Goal: Task Accomplishment & Management: Manage account settings

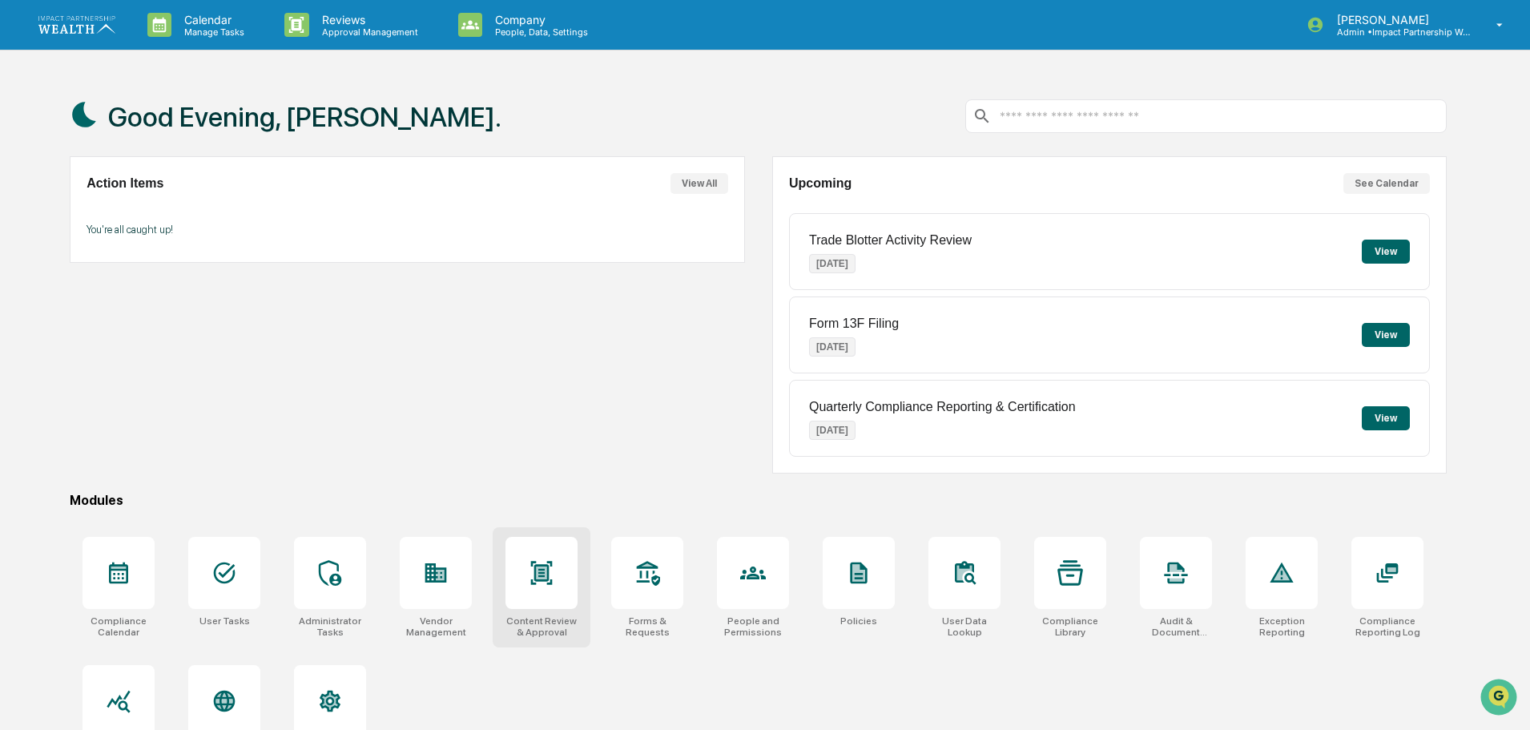
click at [562, 595] on div at bounding box center [542, 573] width 72 height 72
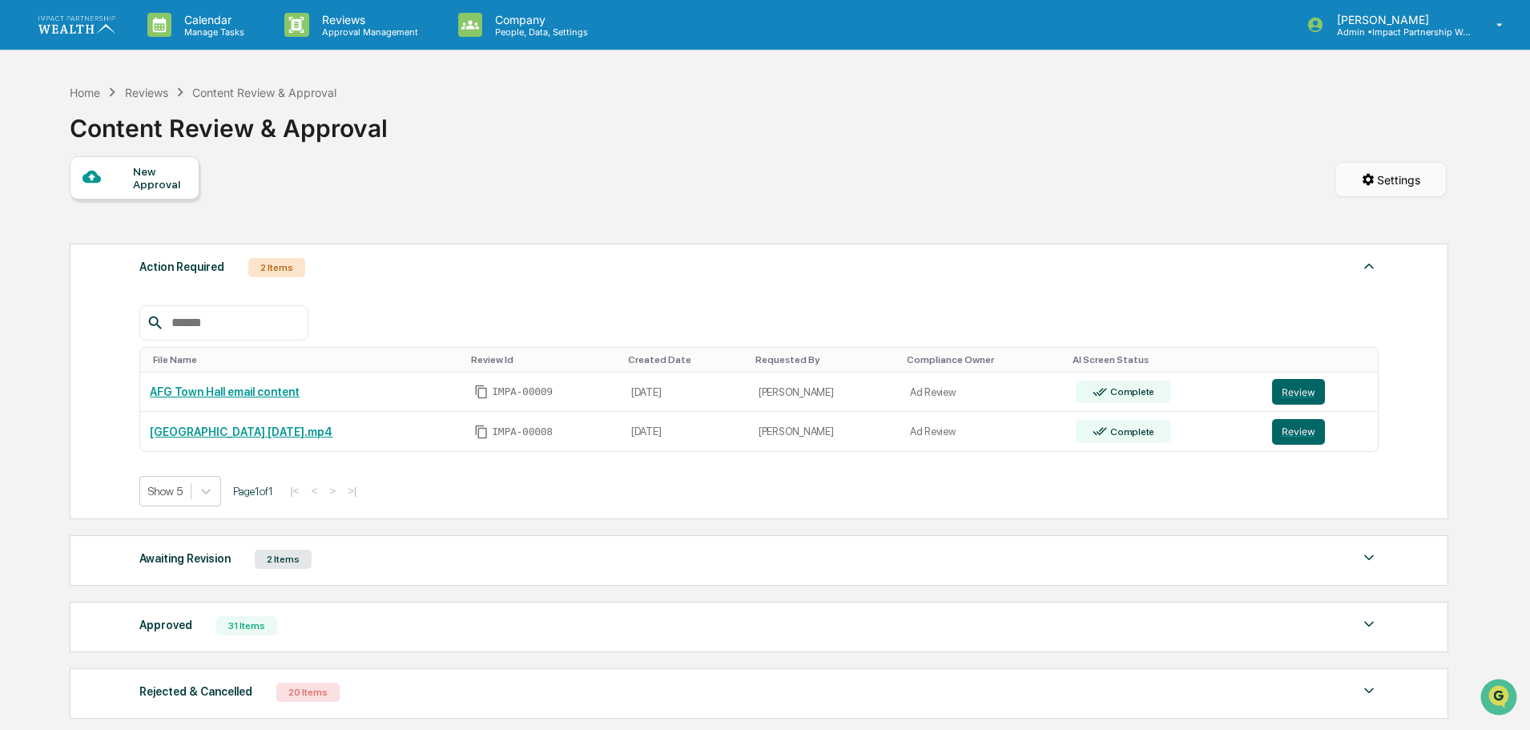
click at [1407, 184] on html "Calendar Manage Tasks Reviews Approval Management Company People, Data, Setting…" at bounding box center [765, 365] width 1530 height 730
click at [1165, 159] on html "Calendar Manage Tasks Reviews Approval Management Company People, Data, Setting…" at bounding box center [769, 365] width 1538 height 730
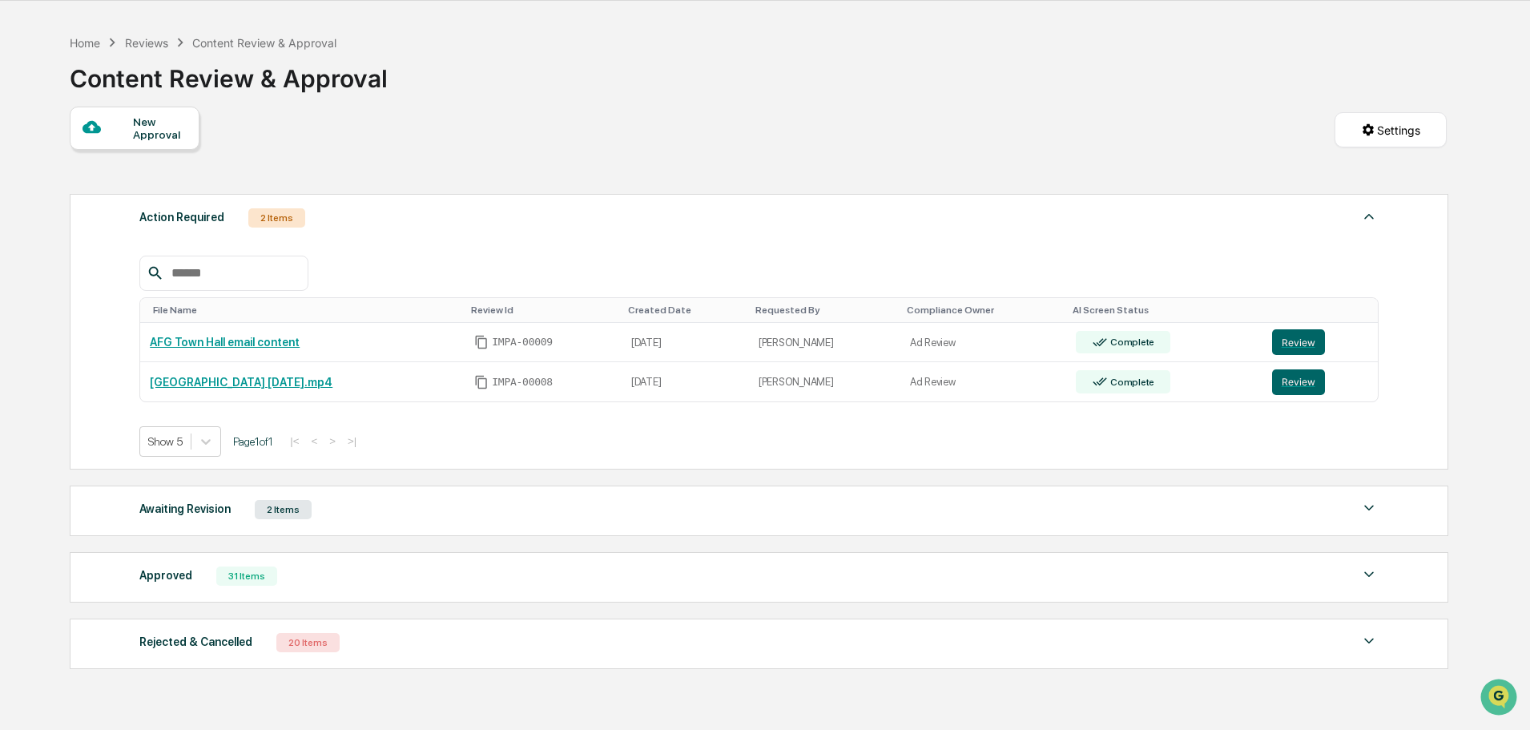
scroll to position [135, 0]
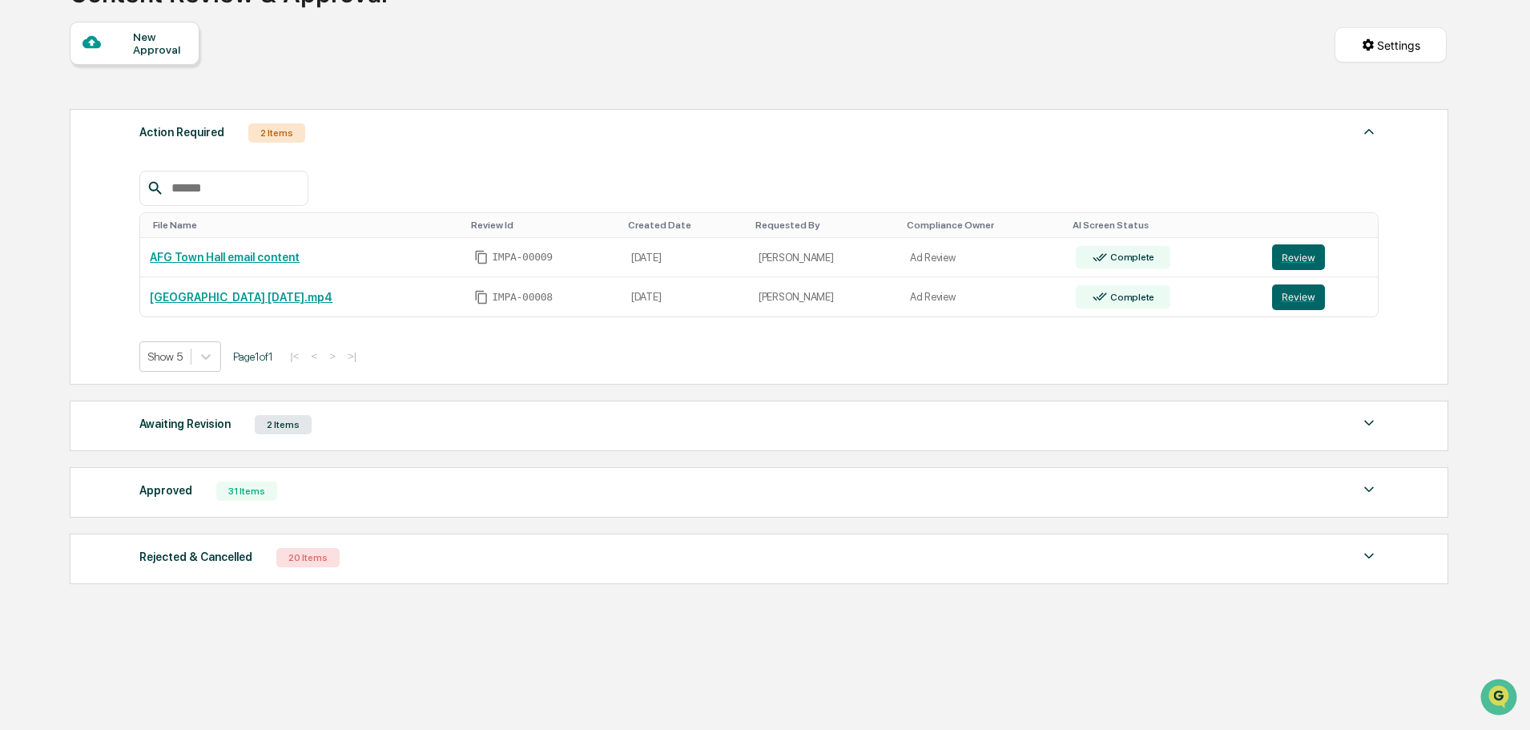
click at [427, 76] on div "New Approval Settings" at bounding box center [758, 61] width 1377 height 79
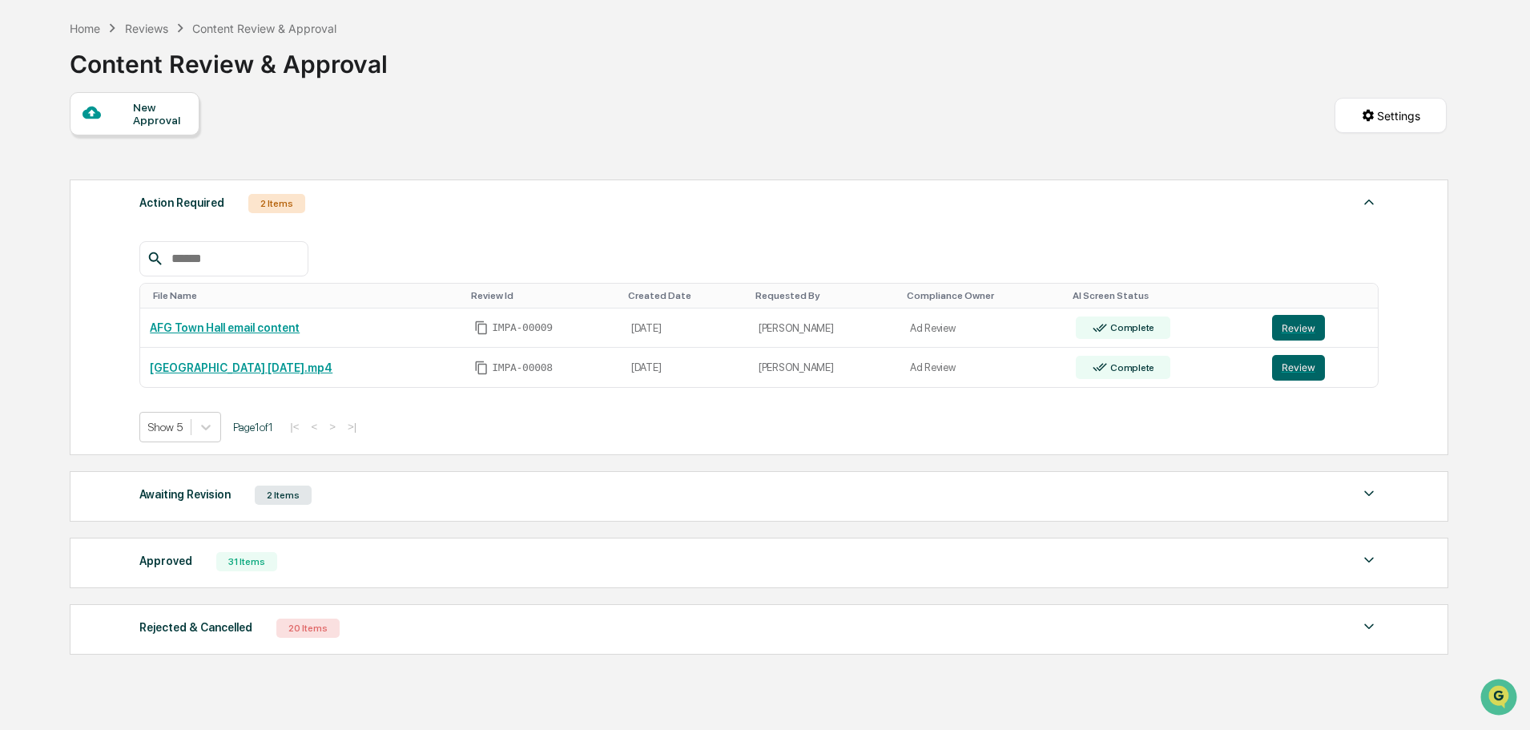
scroll to position [0, 0]
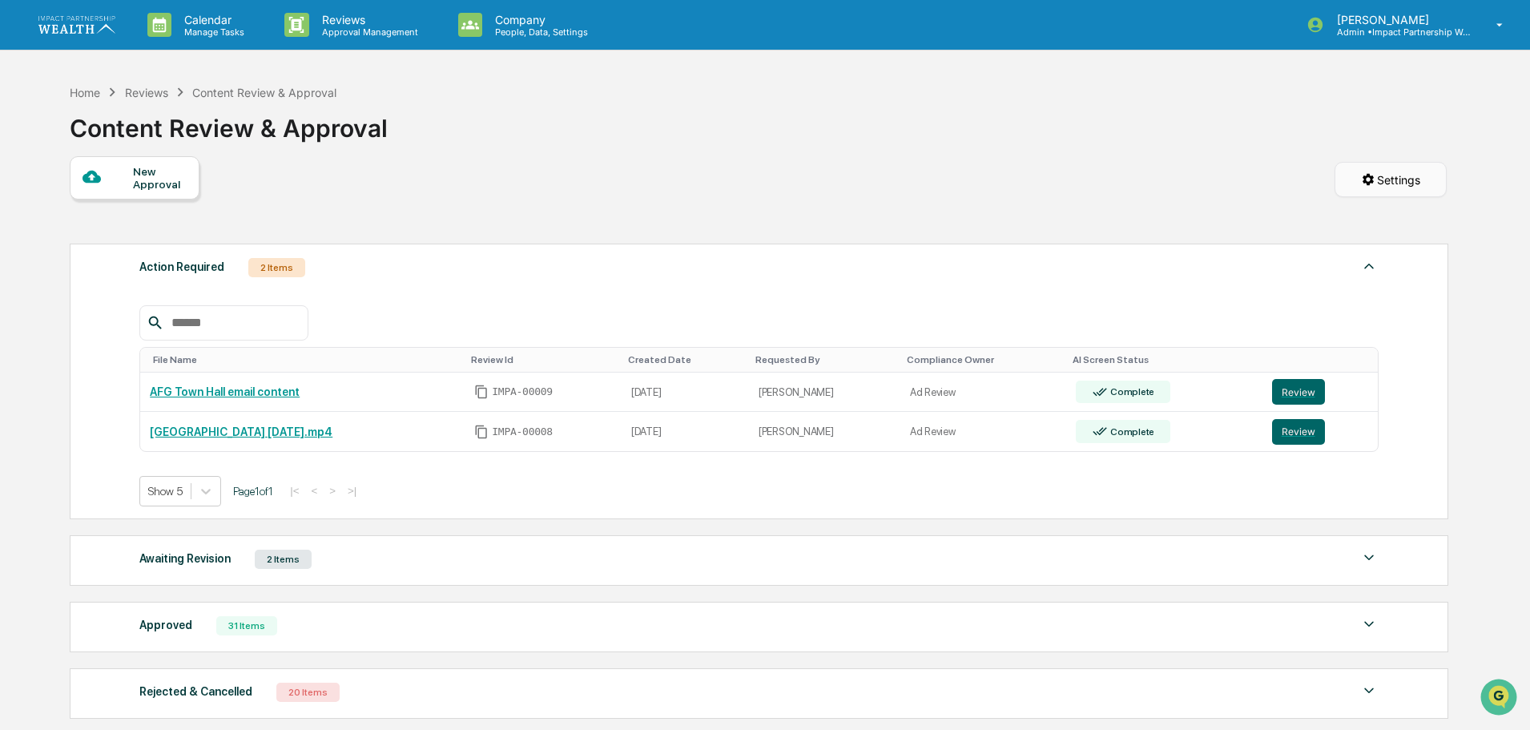
click at [1376, 195] on html "Calendar Manage Tasks Reviews Approval Management Company People, Data, Setting…" at bounding box center [765, 365] width 1530 height 730
click at [1191, 159] on html "Calendar Manage Tasks Reviews Approval Management Company People, Data, Setting…" at bounding box center [769, 365] width 1538 height 730
click at [1356, 185] on html "Calendar Manage Tasks Reviews Approval Management Company People, Data, Setting…" at bounding box center [765, 365] width 1530 height 730
click at [1086, 170] on html "Calendar Manage Tasks Reviews Approval Management Company People, Data, Setting…" at bounding box center [769, 365] width 1538 height 730
click at [538, 21] on p "Company" at bounding box center [539, 20] width 114 height 14
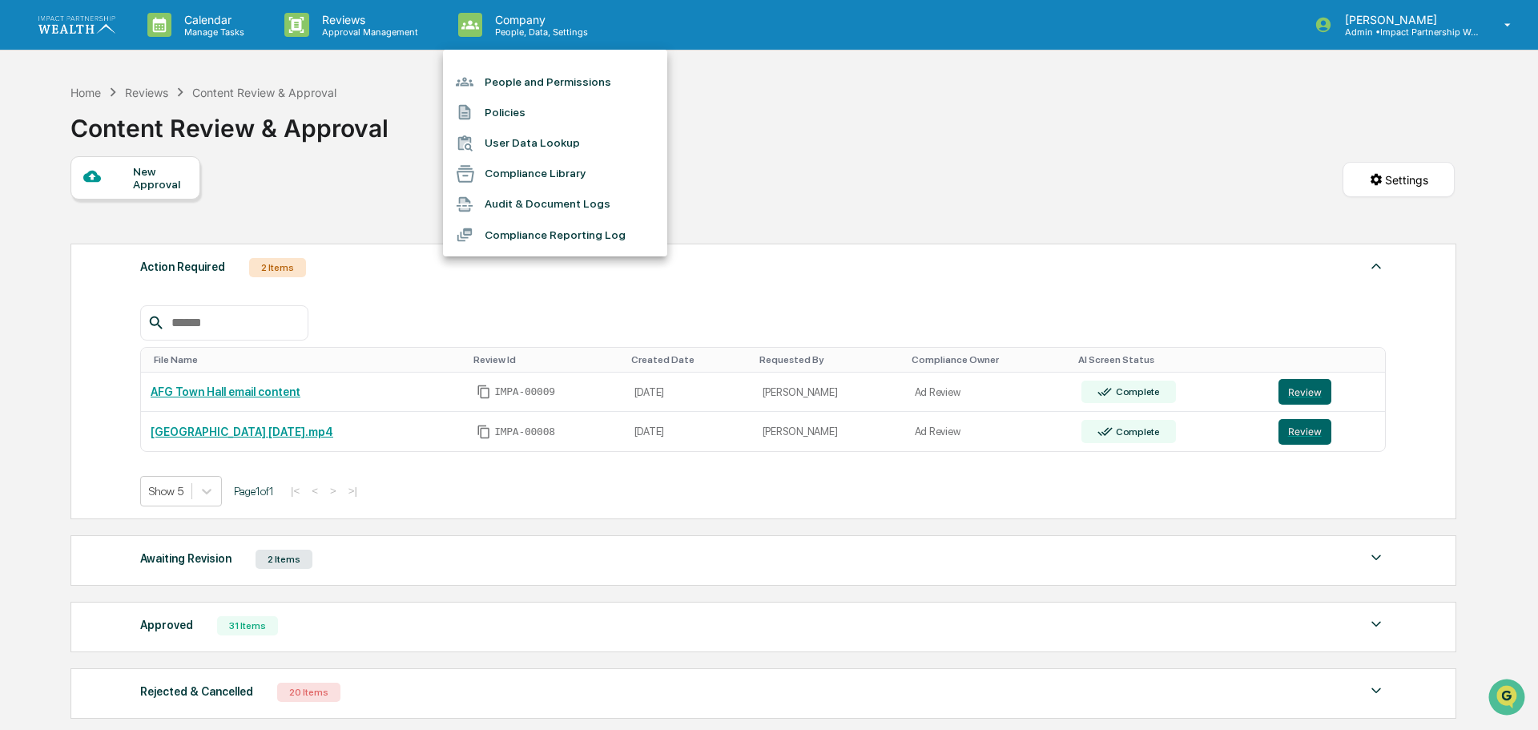
click at [825, 124] on div at bounding box center [769, 365] width 1538 height 730
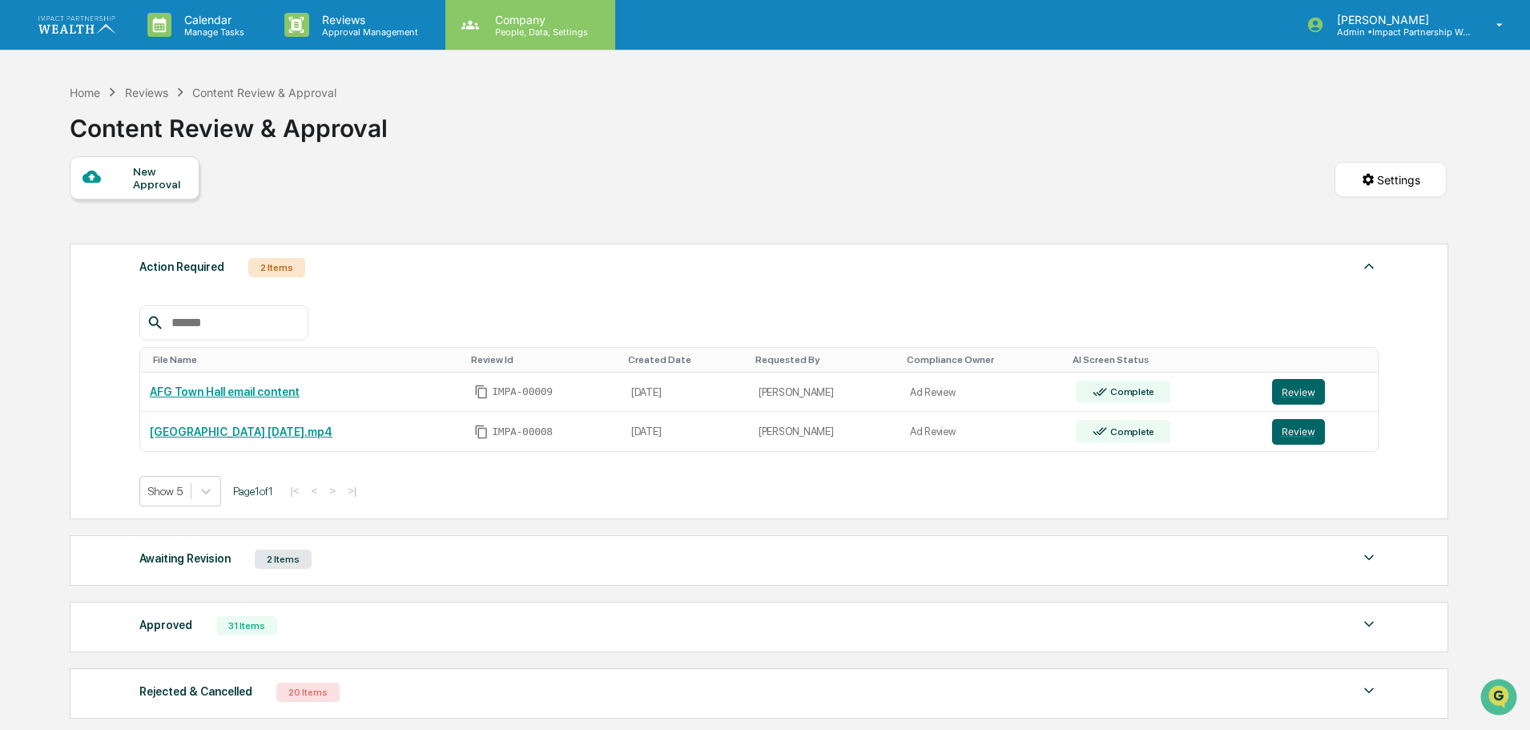
click at [526, 23] on p "Company" at bounding box center [539, 20] width 114 height 14
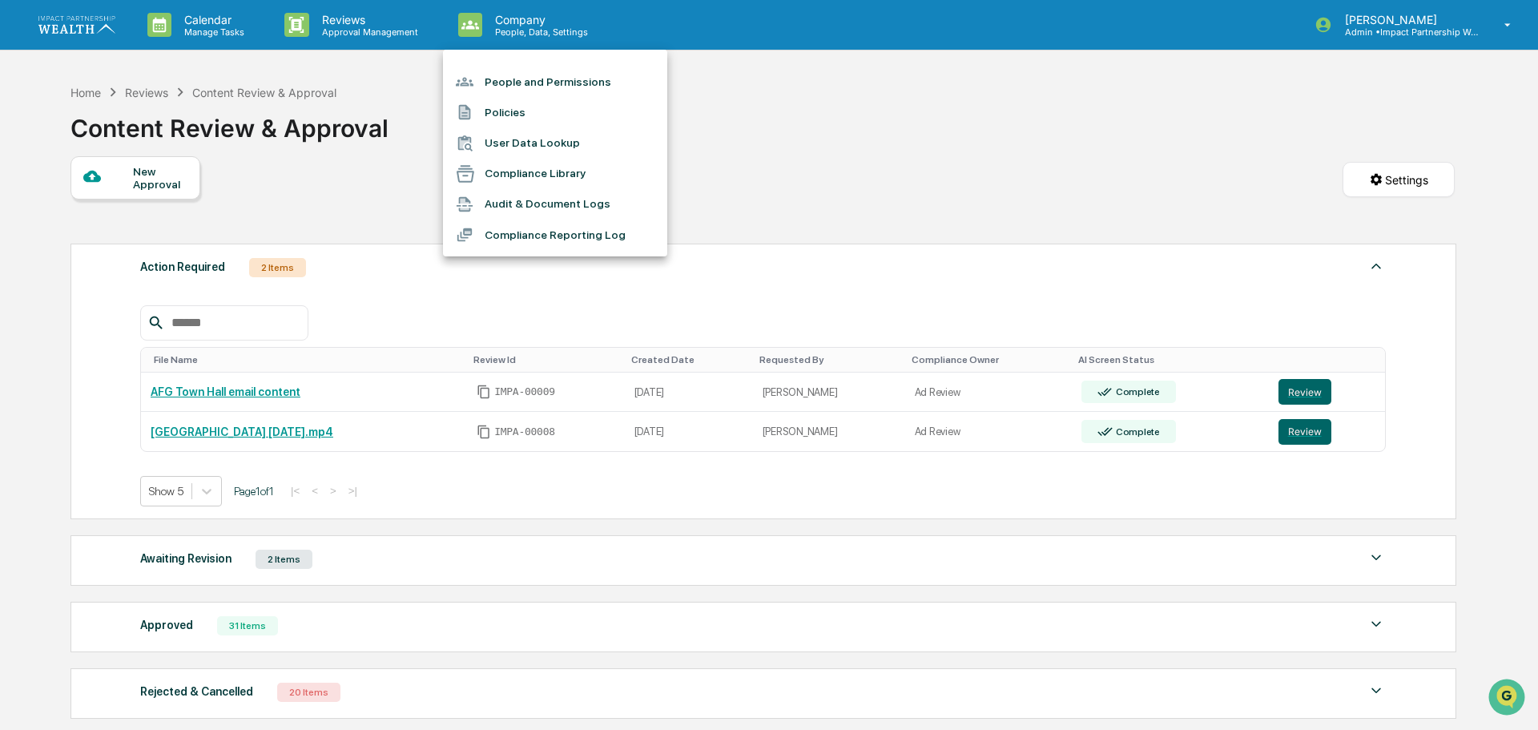
click at [764, 179] on div at bounding box center [769, 365] width 1538 height 730
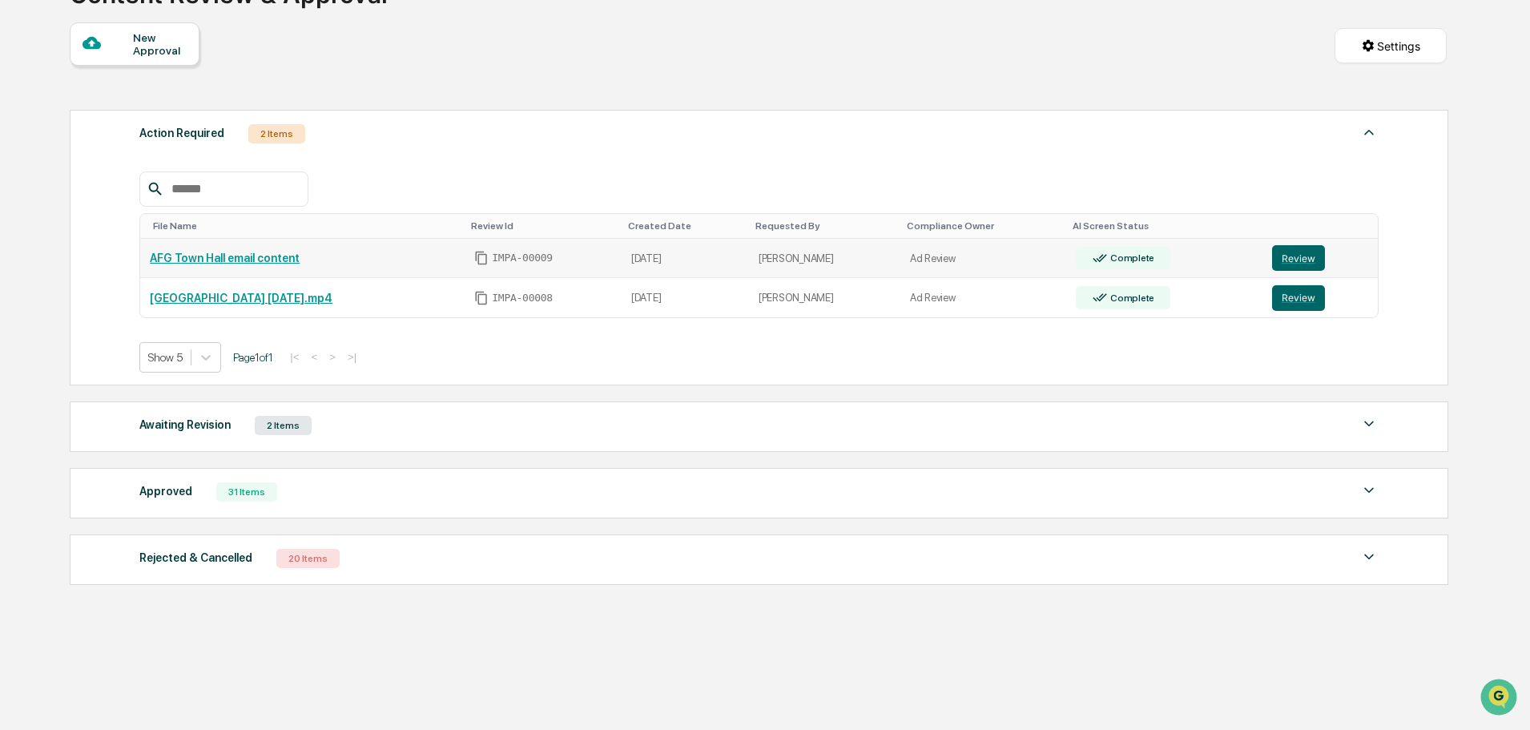
scroll to position [135, 0]
click at [193, 419] on div "Awaiting Revision" at bounding box center [184, 423] width 91 height 21
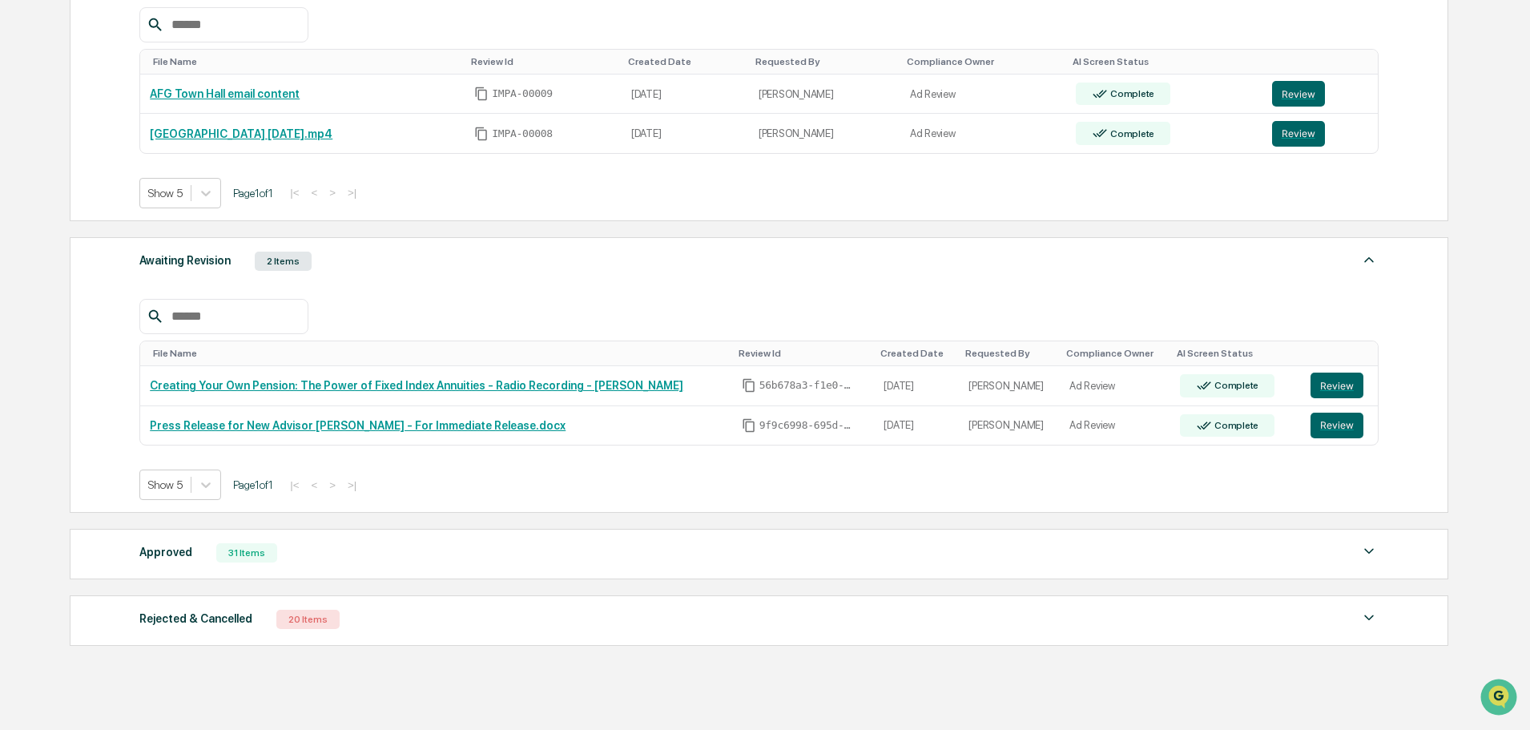
scroll to position [360, 0]
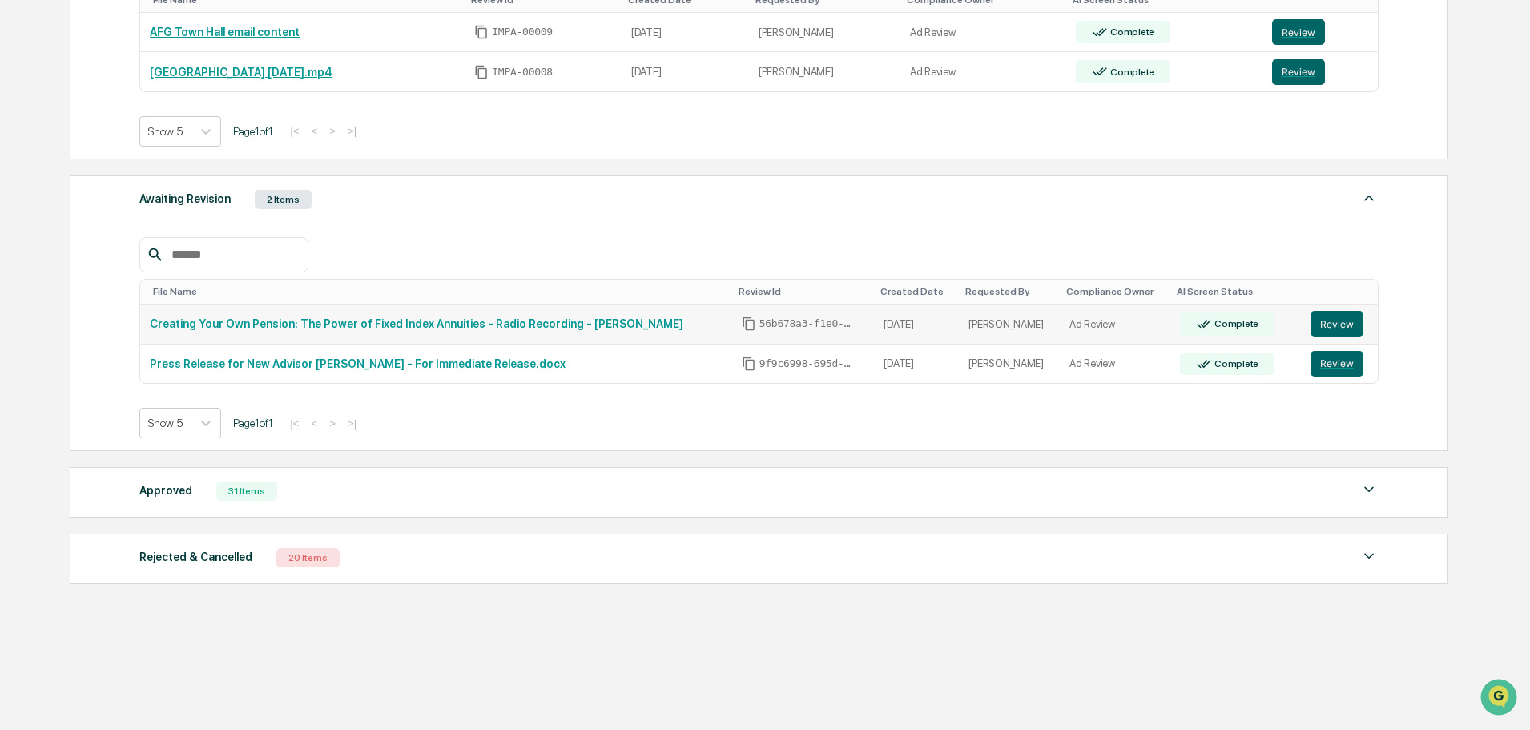
click at [408, 325] on link "Creating Your Own Pension: The Power of Fixed Index Annuities - Radio Recording…" at bounding box center [417, 323] width 534 height 13
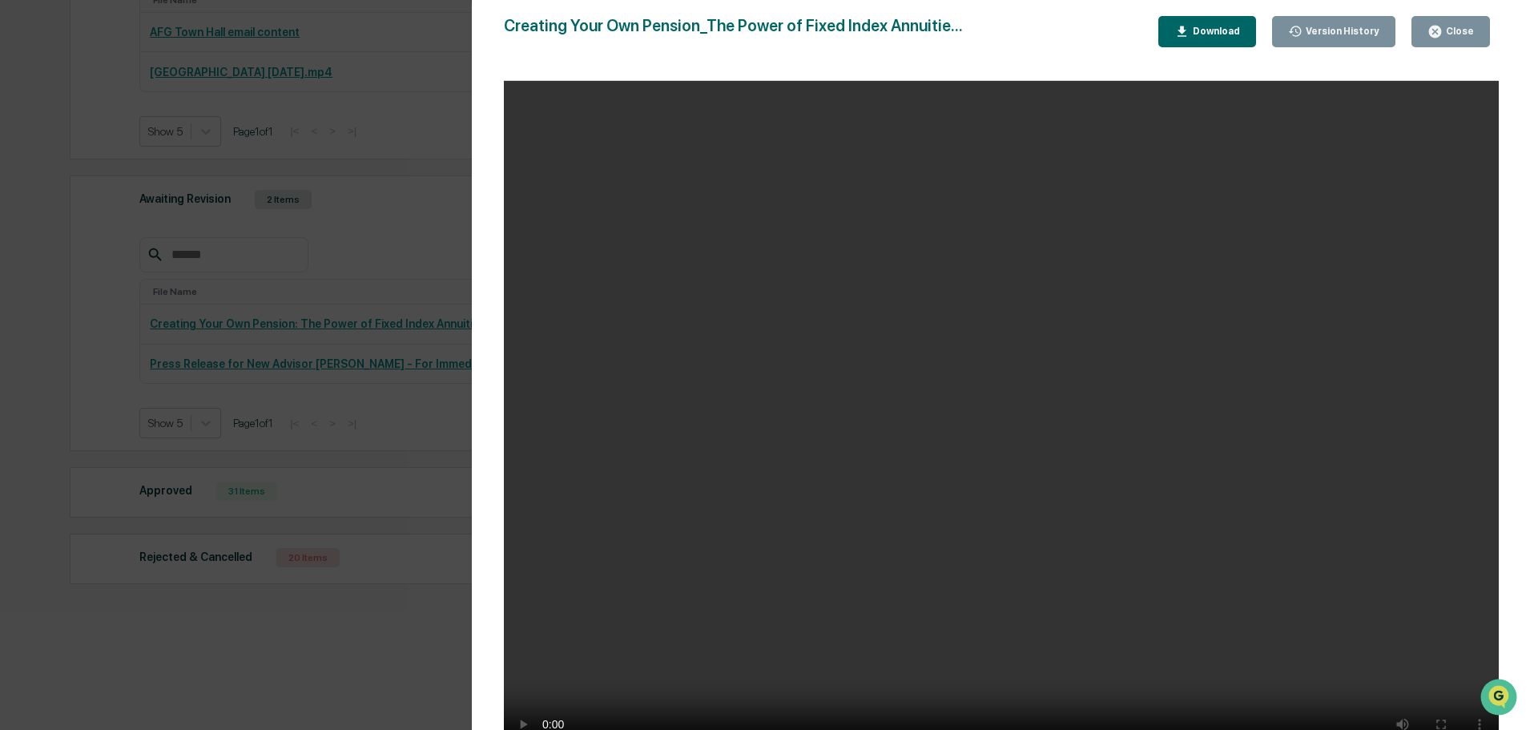
click at [1433, 25] on icon "button" at bounding box center [1435, 31] width 15 height 15
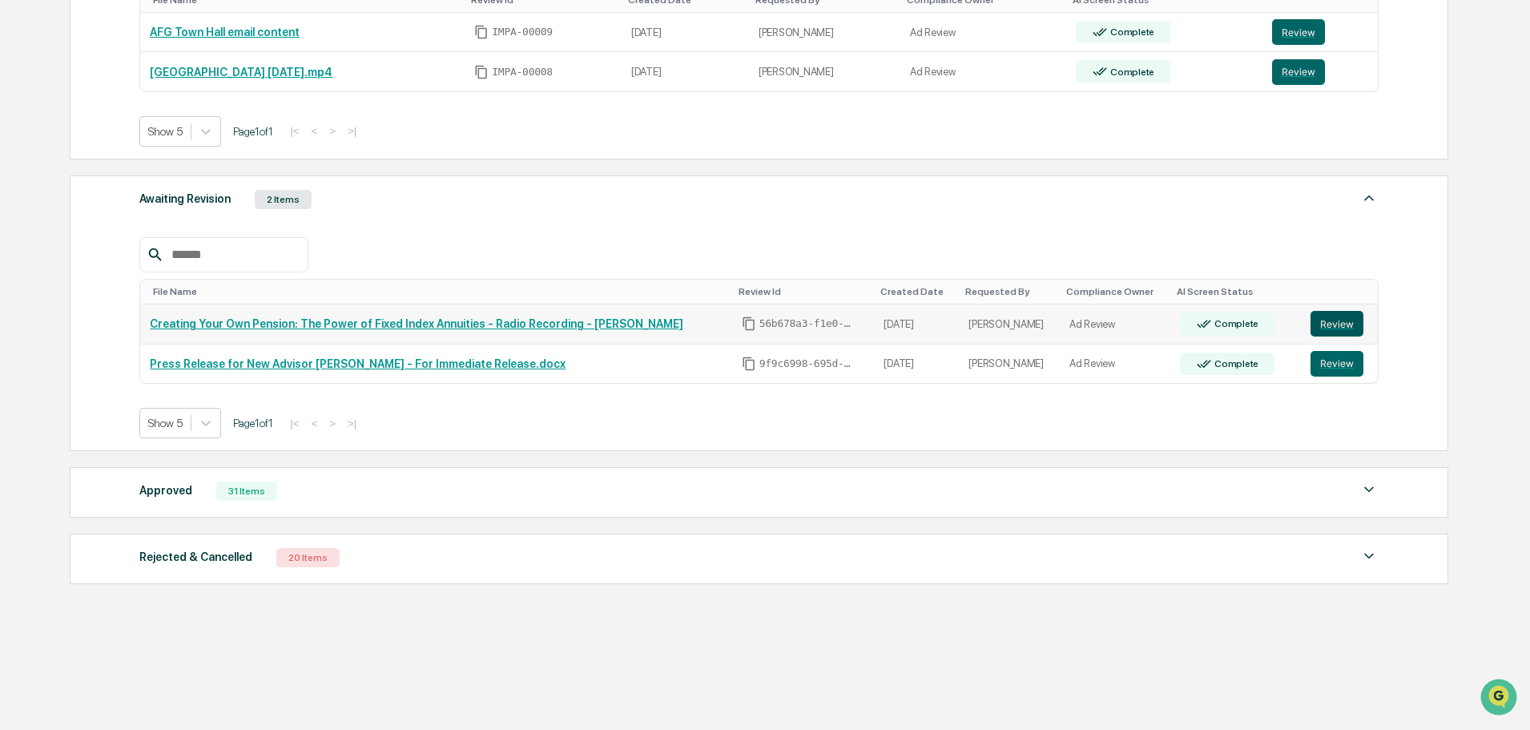
click at [1315, 321] on button "Review" at bounding box center [1337, 324] width 53 height 26
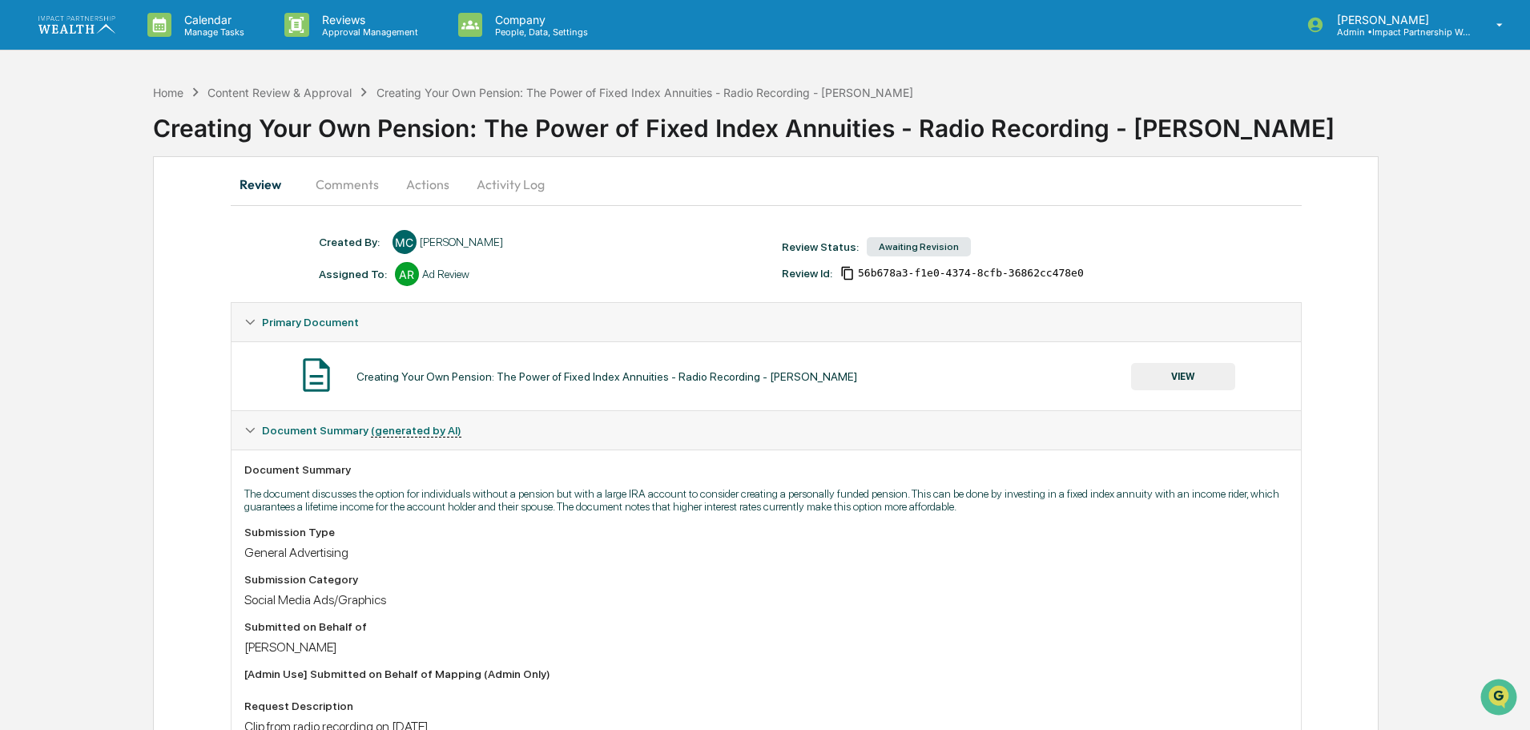
click at [501, 191] on button "Activity Log" at bounding box center [511, 184] width 94 height 38
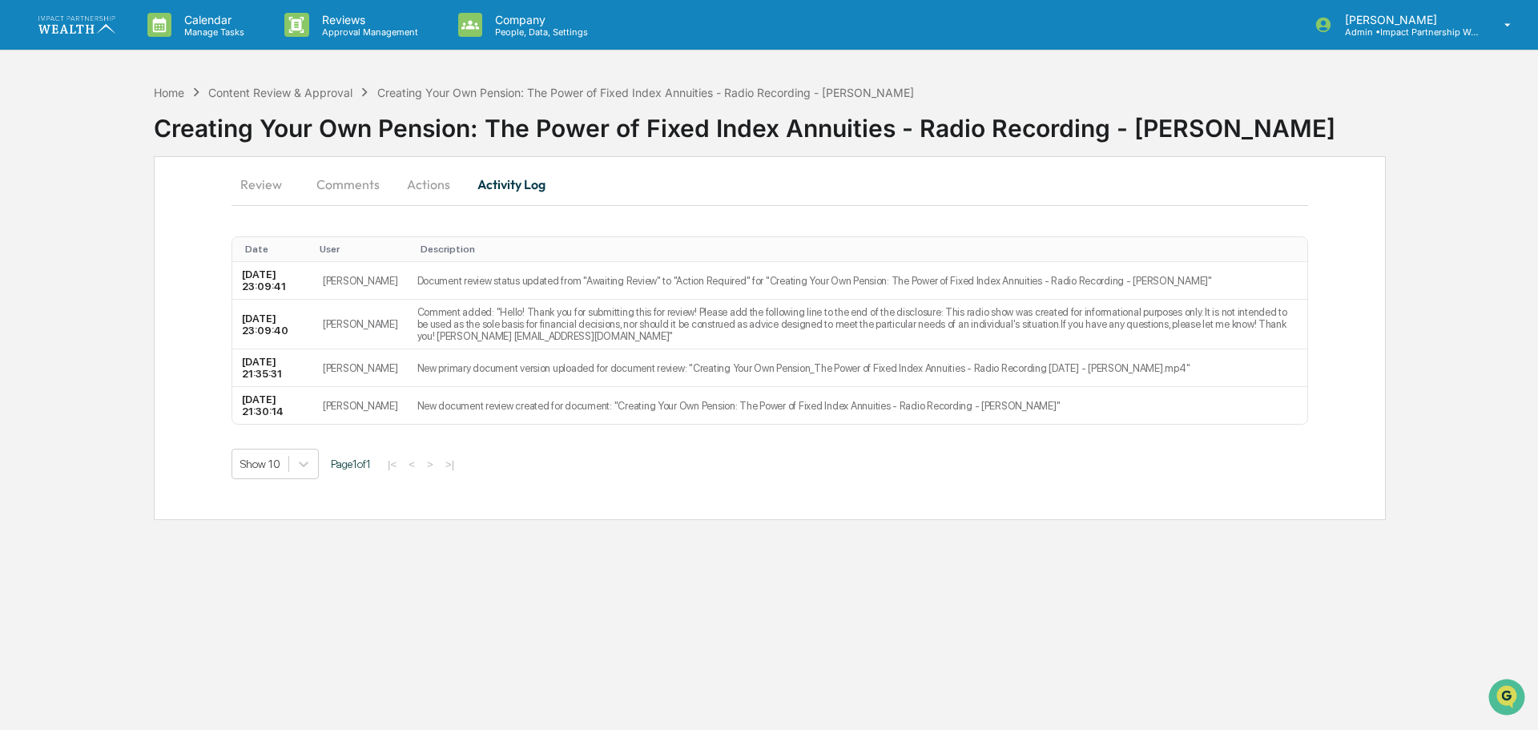
click at [424, 187] on button "Actions" at bounding box center [429, 184] width 72 height 38
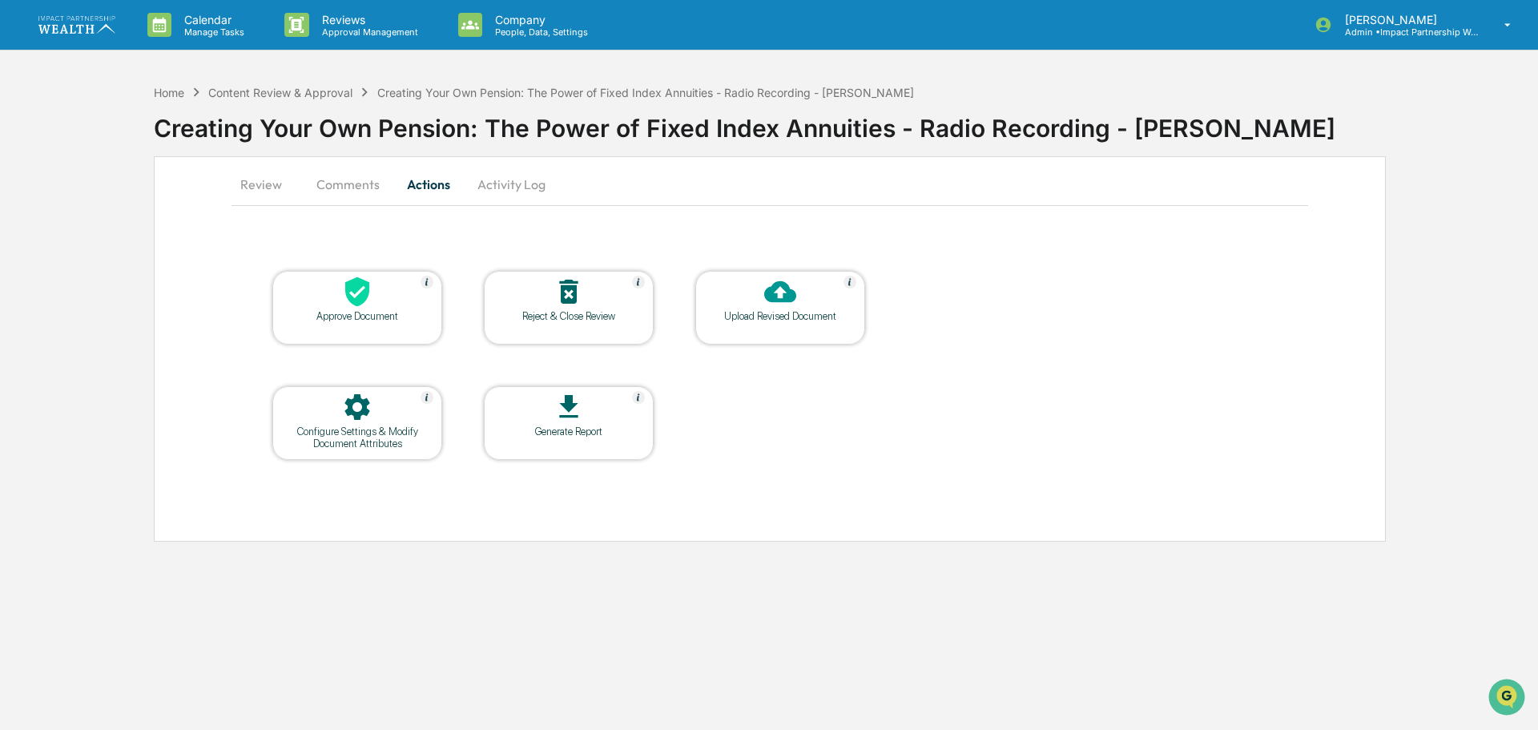
click at [352, 185] on button "Comments" at bounding box center [348, 184] width 89 height 38
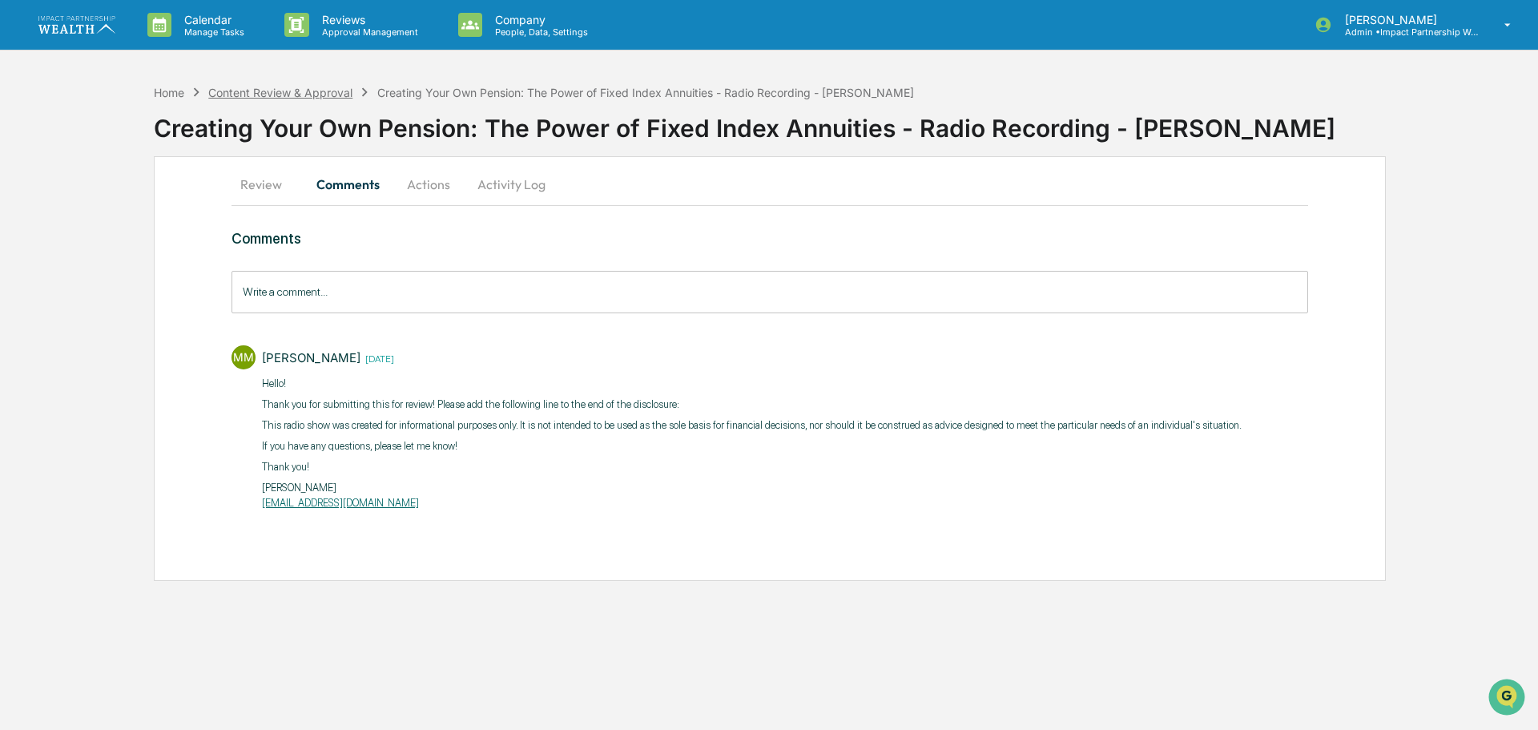
click at [304, 91] on div "Content Review & Approval" at bounding box center [280, 93] width 144 height 14
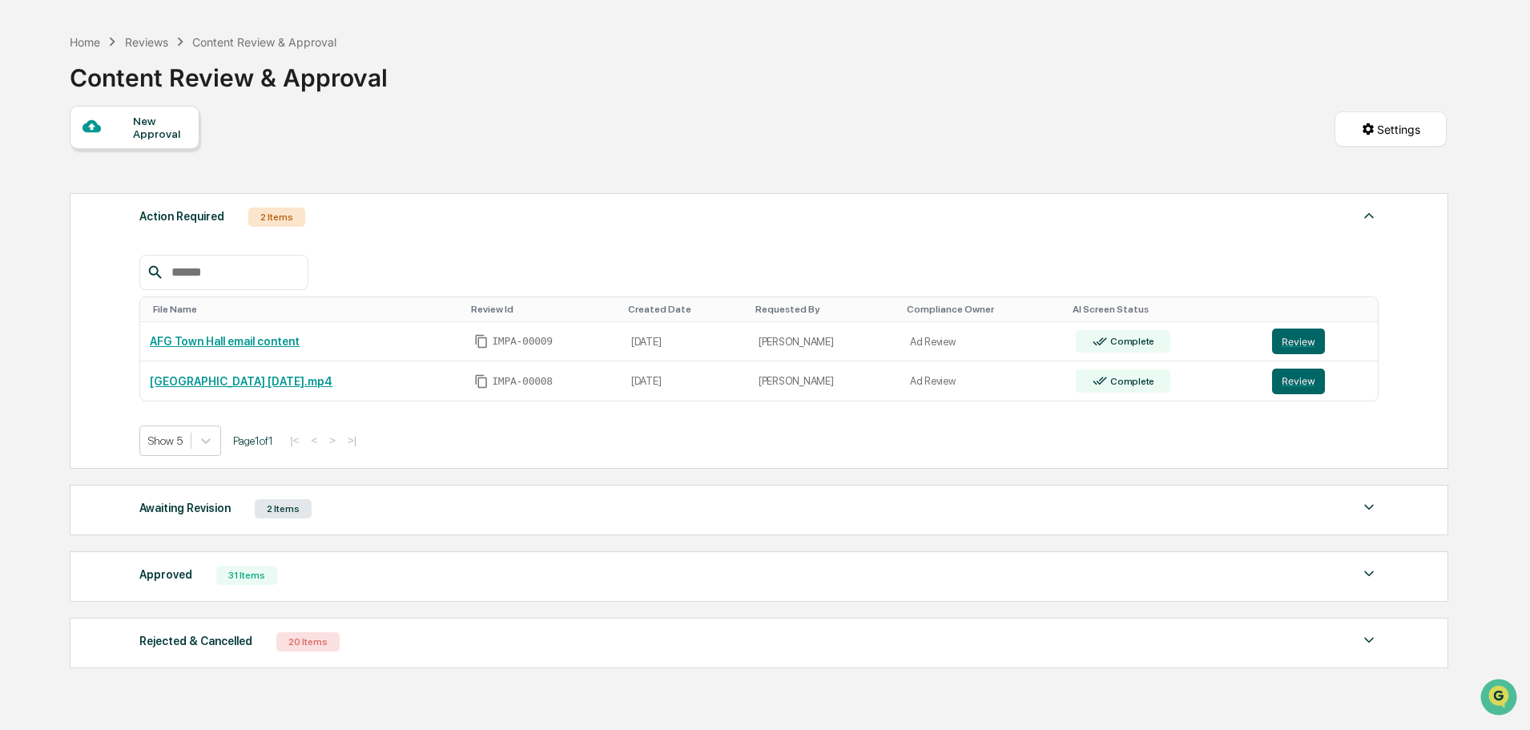
scroll to position [135, 0]
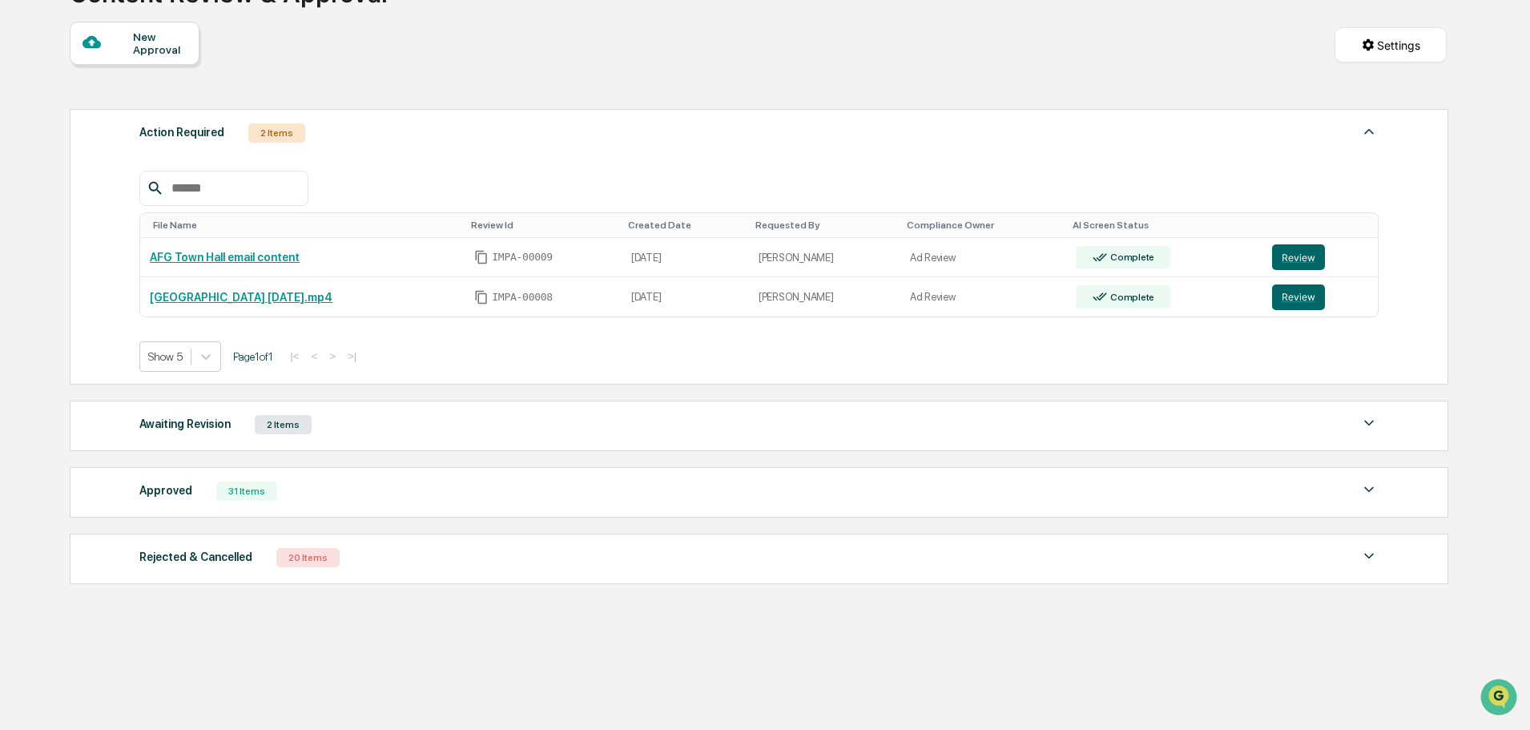
click at [250, 494] on div "31 Items" at bounding box center [246, 491] width 61 height 19
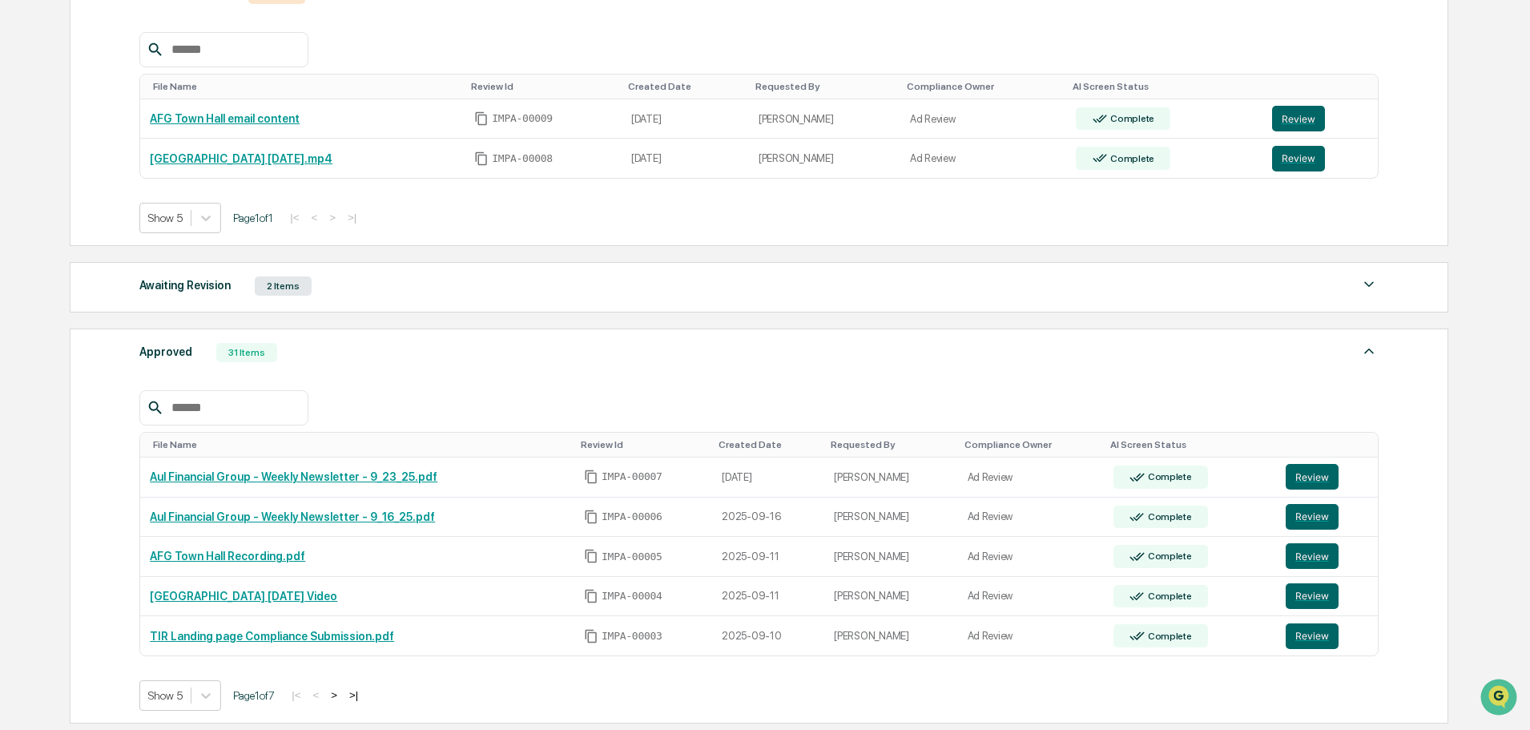
scroll to position [401, 0]
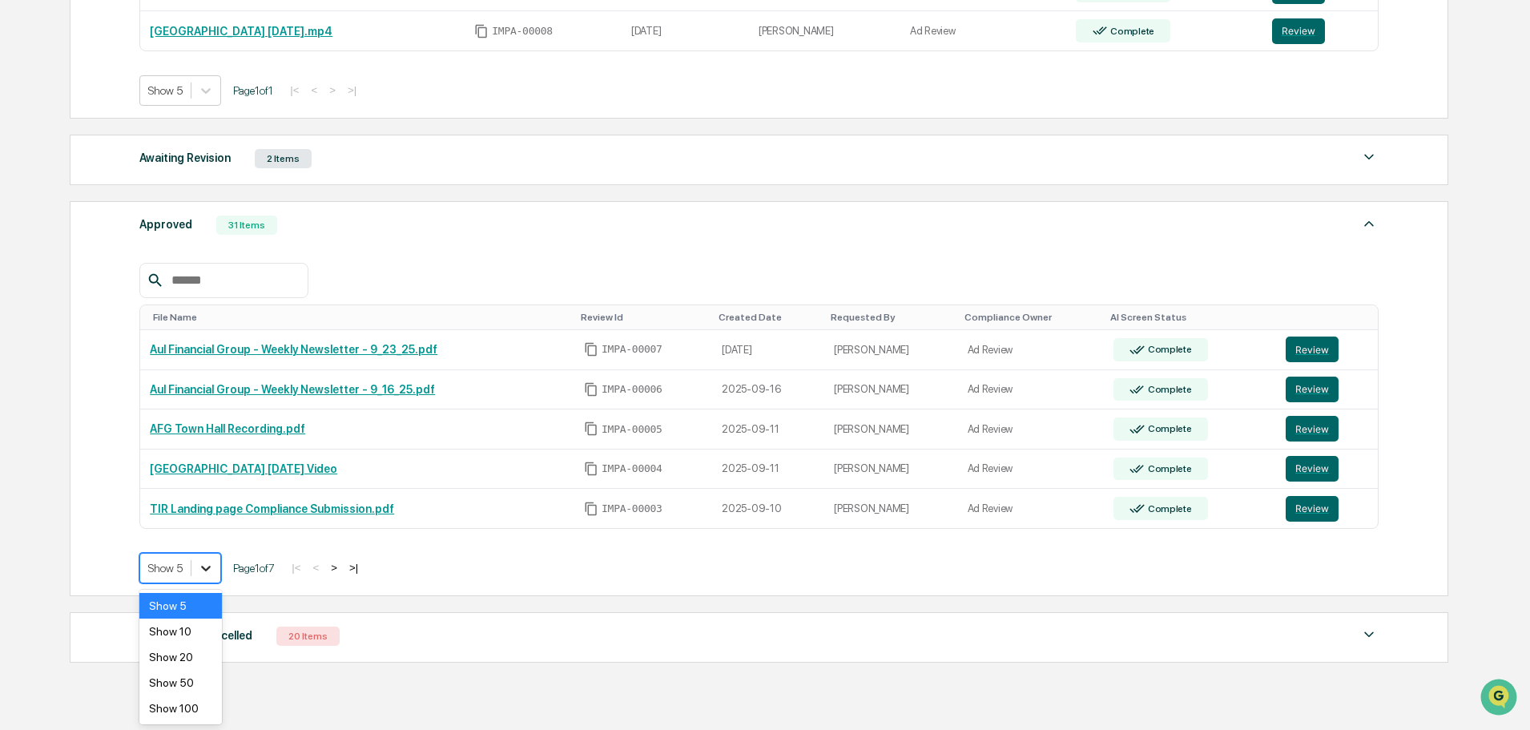
click at [208, 574] on icon at bounding box center [206, 568] width 16 height 16
click at [176, 713] on div "Show 100" at bounding box center [180, 708] width 83 height 26
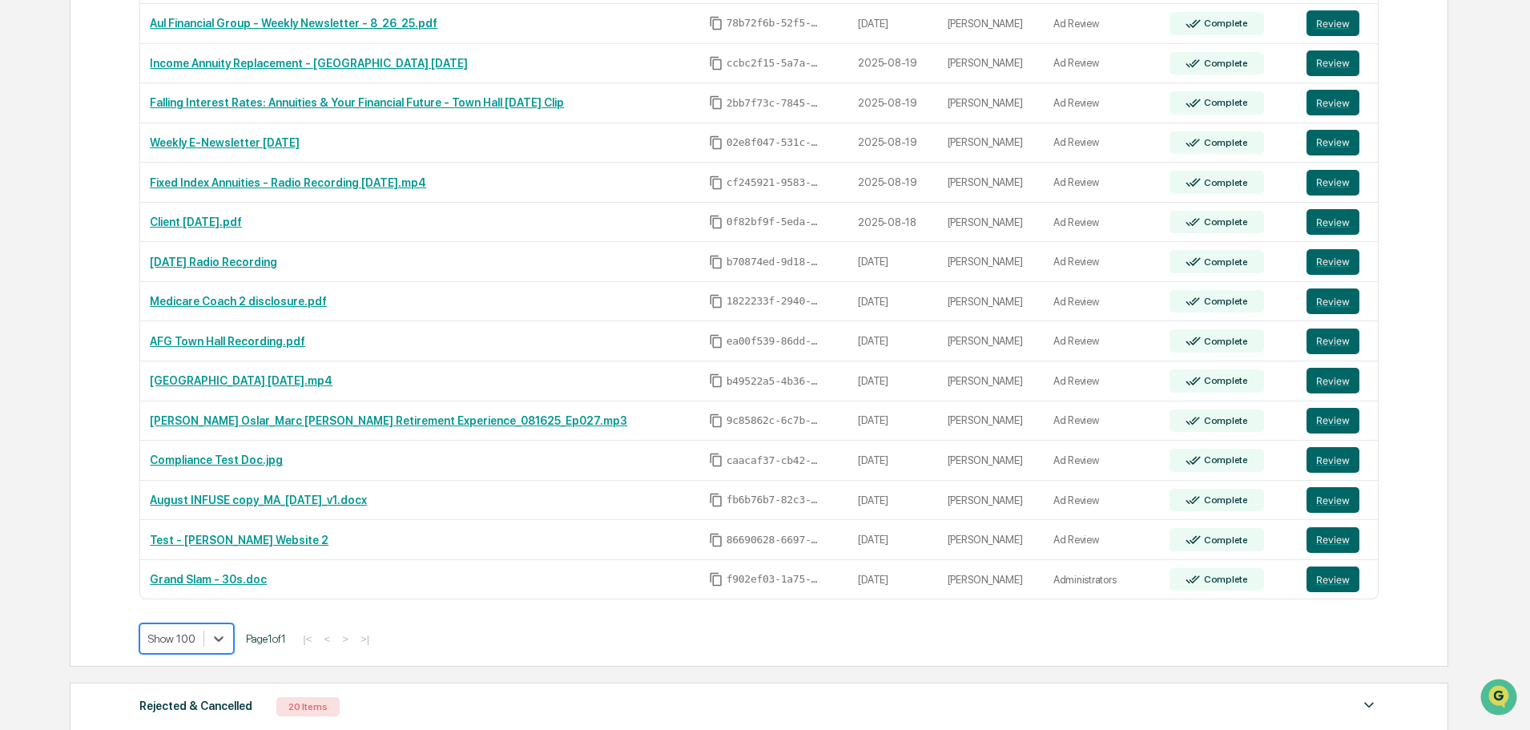
scroll to position [1511, 0]
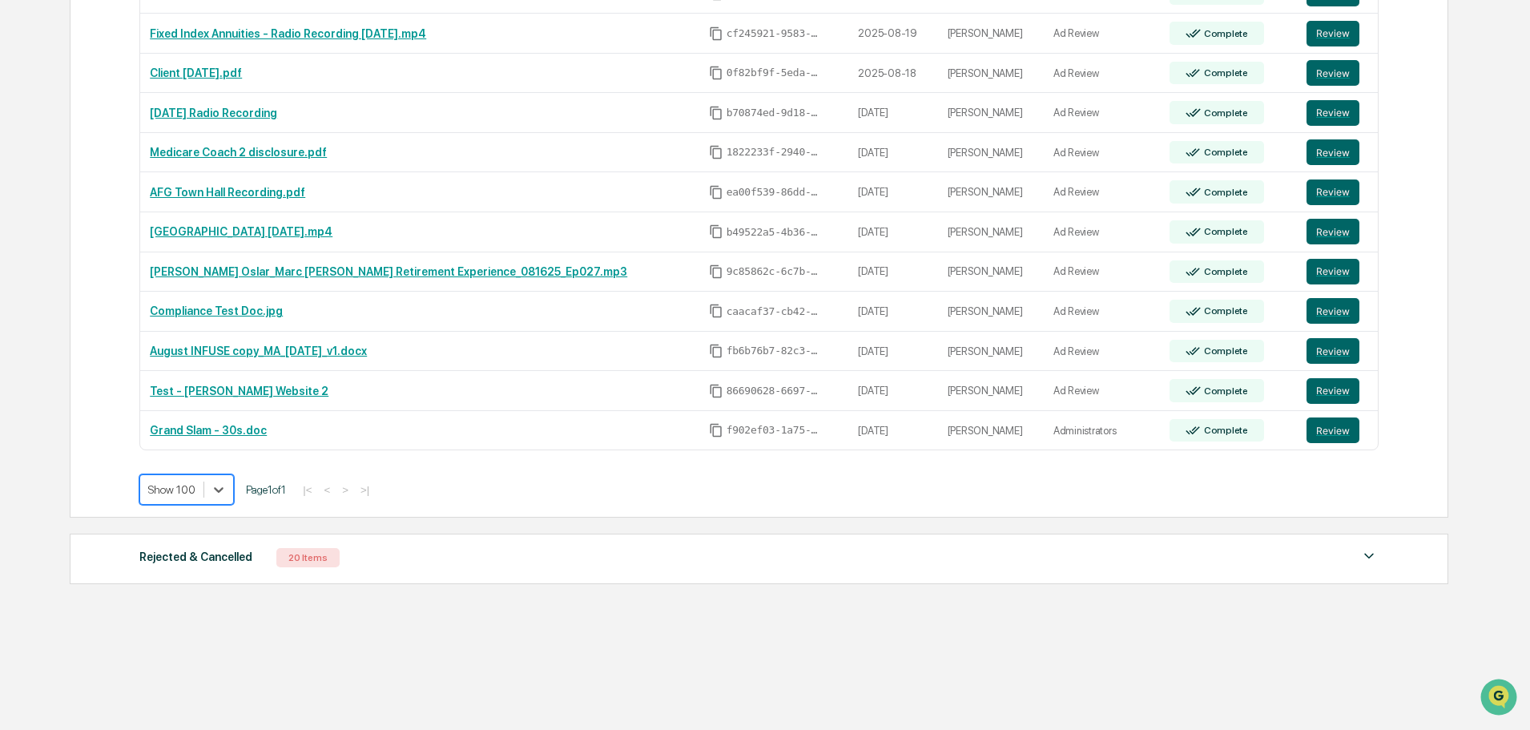
click at [206, 557] on div "Rejected & Cancelled" at bounding box center [195, 556] width 113 height 21
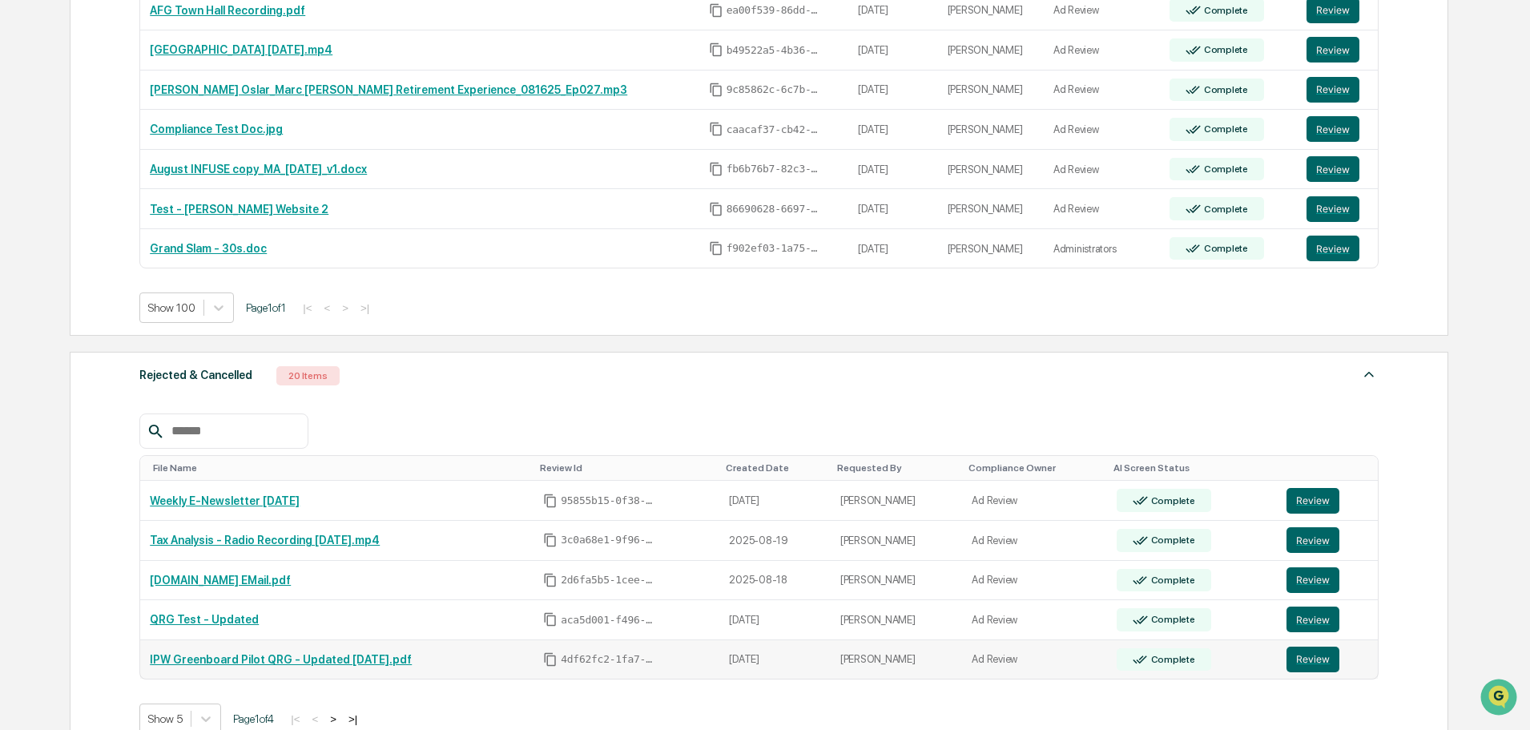
scroll to position [1856, 0]
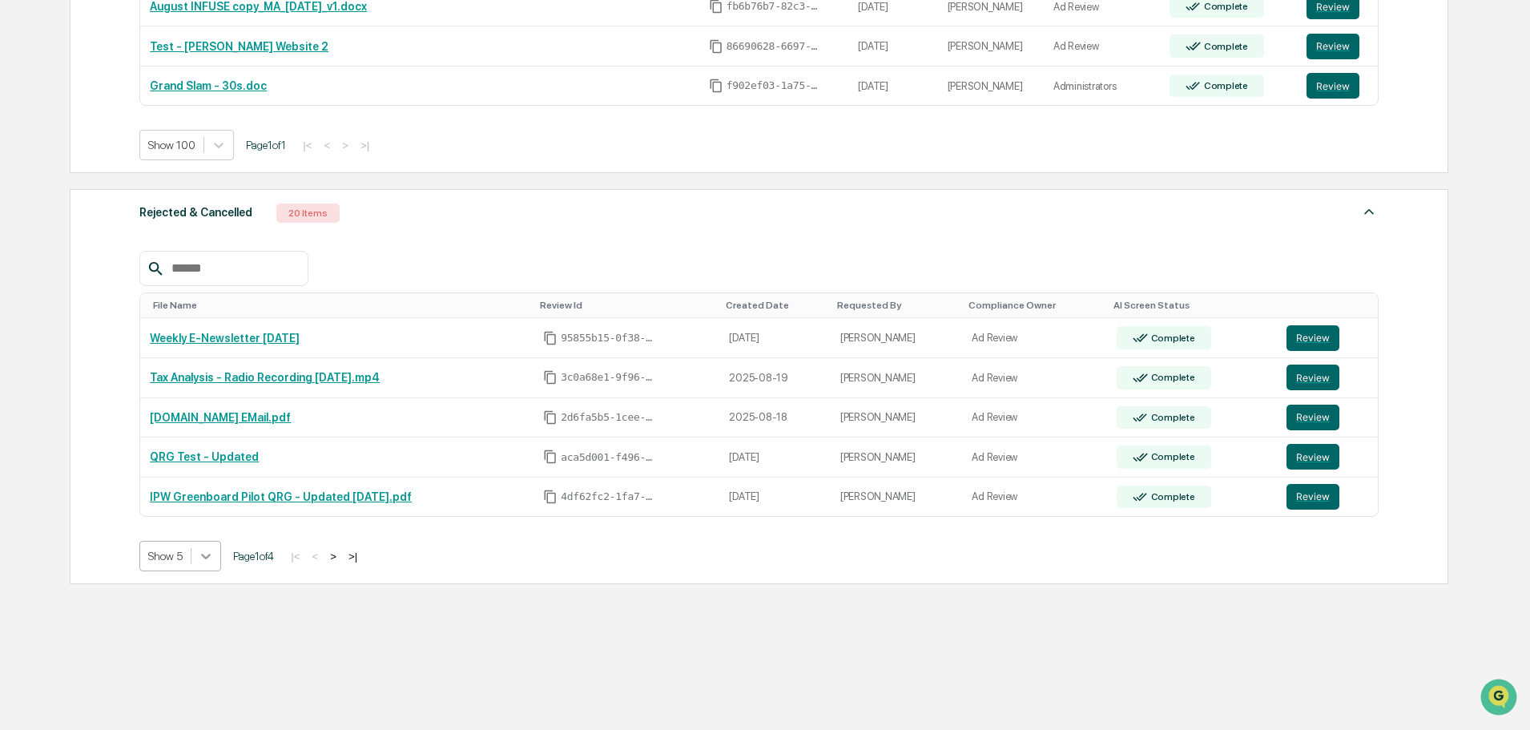
click at [205, 561] on icon at bounding box center [206, 556] width 16 height 16
click at [179, 692] on div "Show 100" at bounding box center [180, 696] width 83 height 26
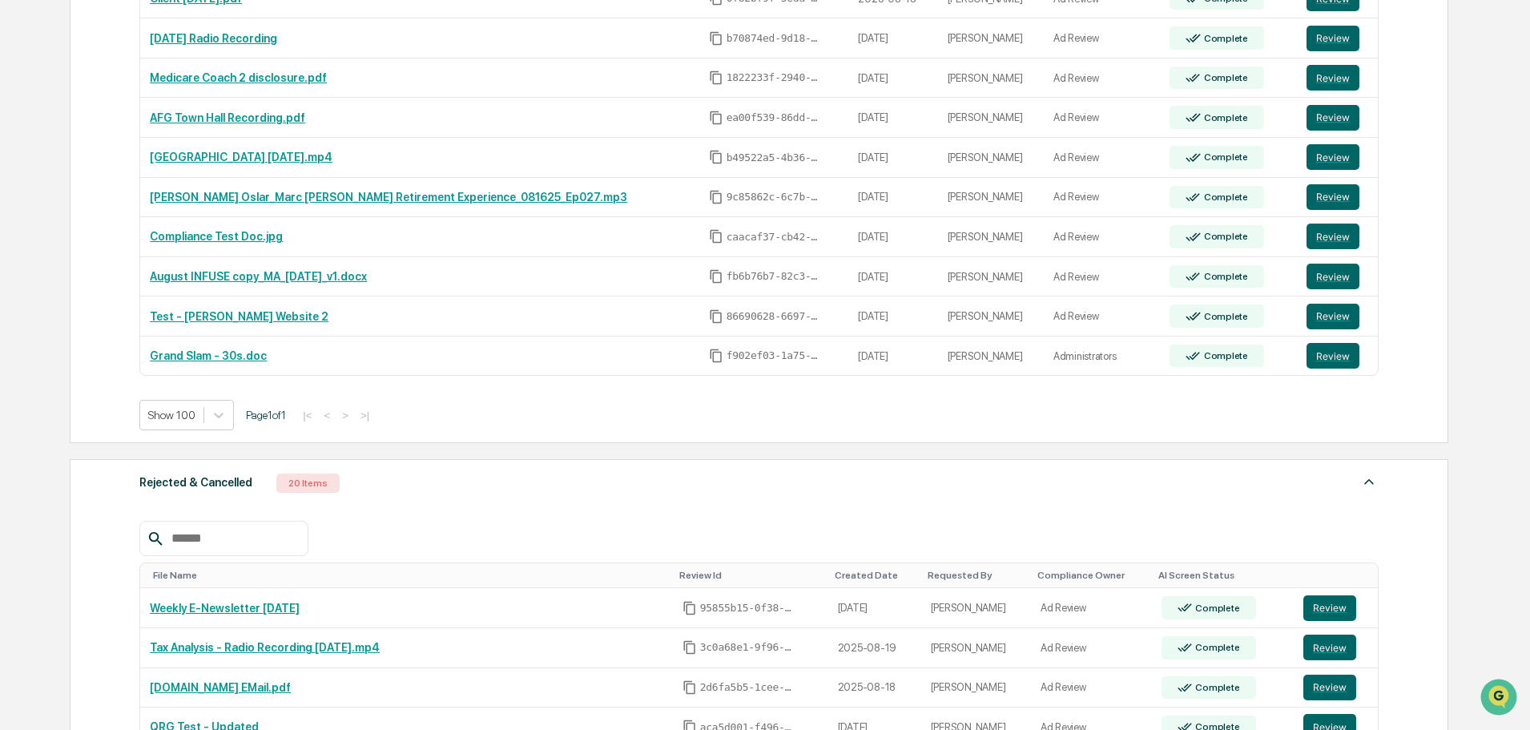
scroll to position [2016, 0]
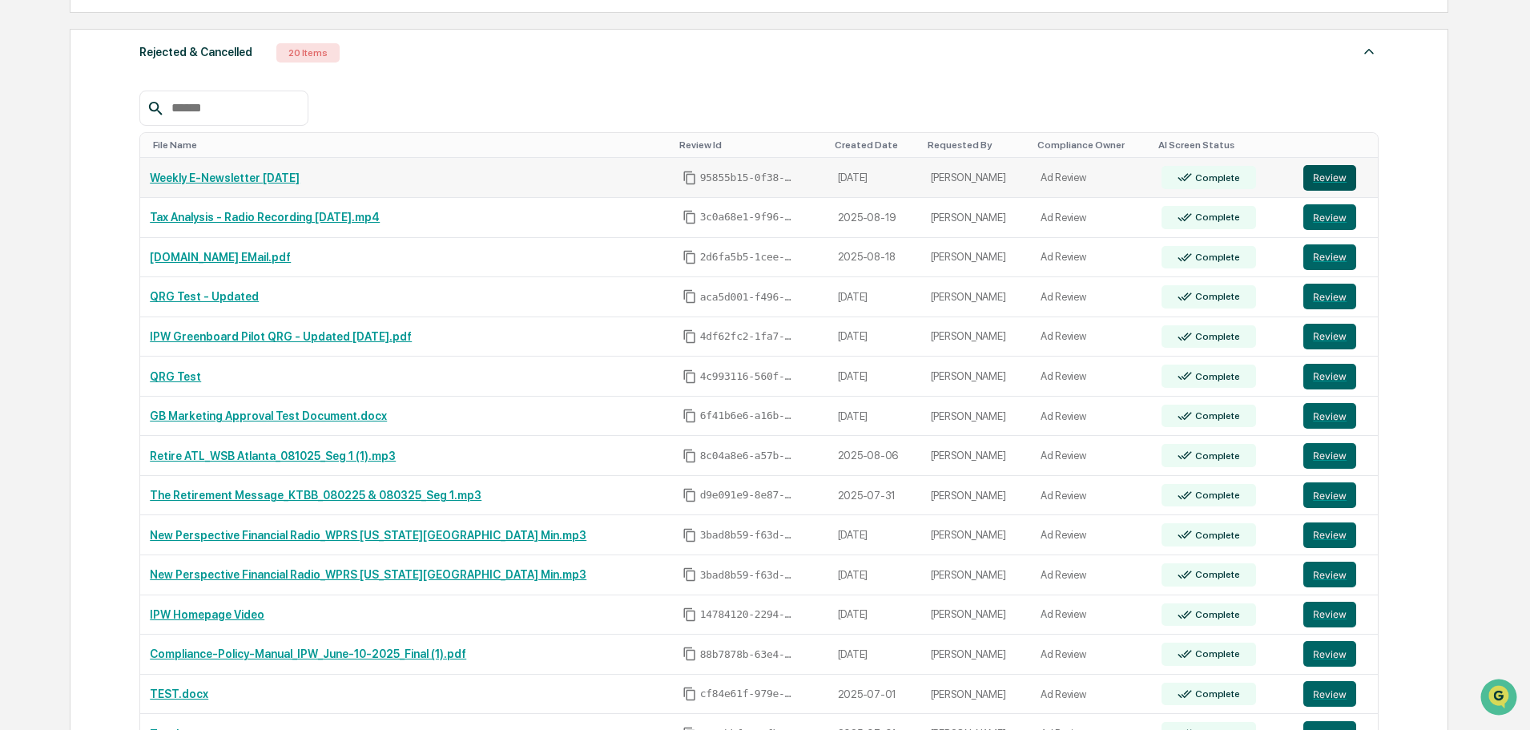
click at [1320, 179] on button "Review" at bounding box center [1330, 178] width 53 height 26
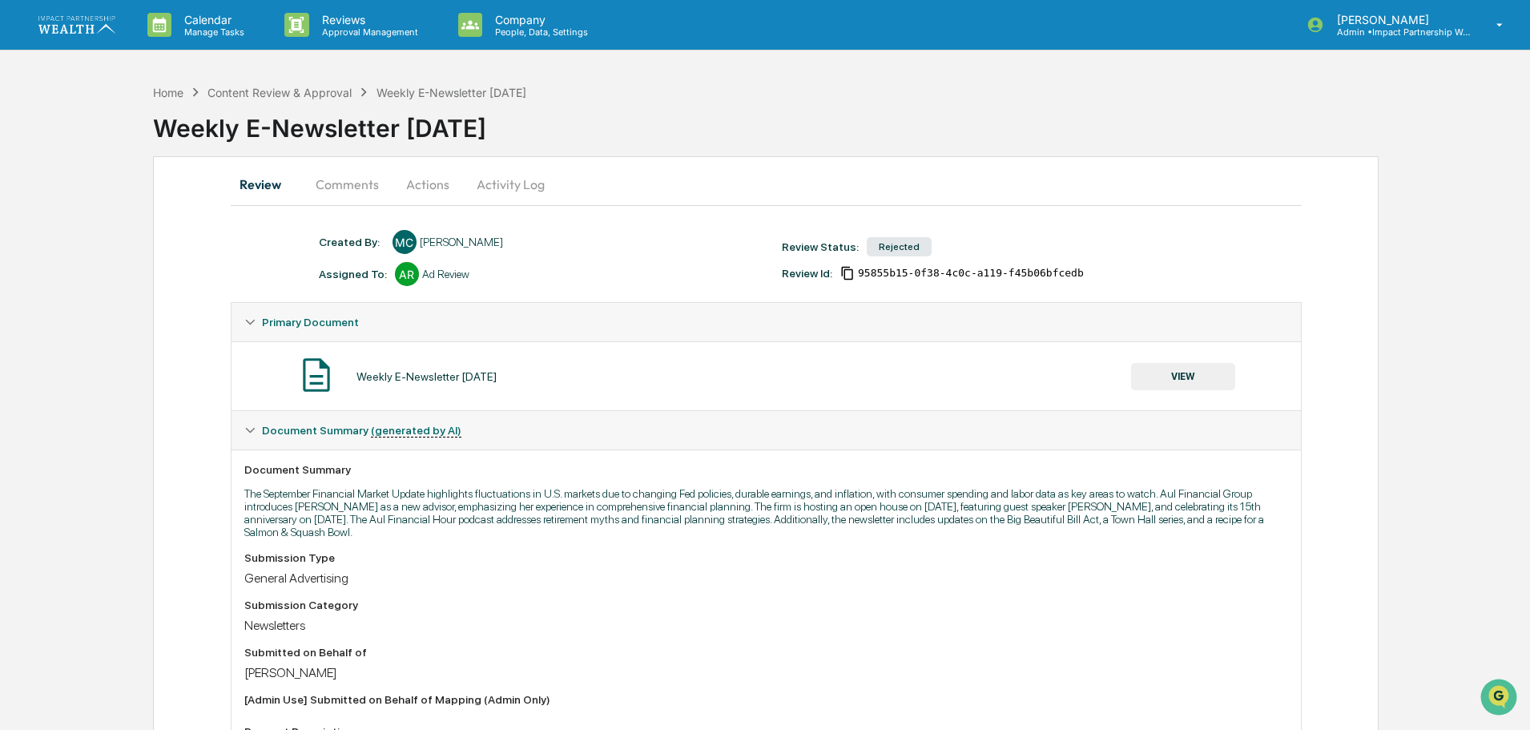
click at [517, 185] on button "Activity Log" at bounding box center [511, 184] width 94 height 38
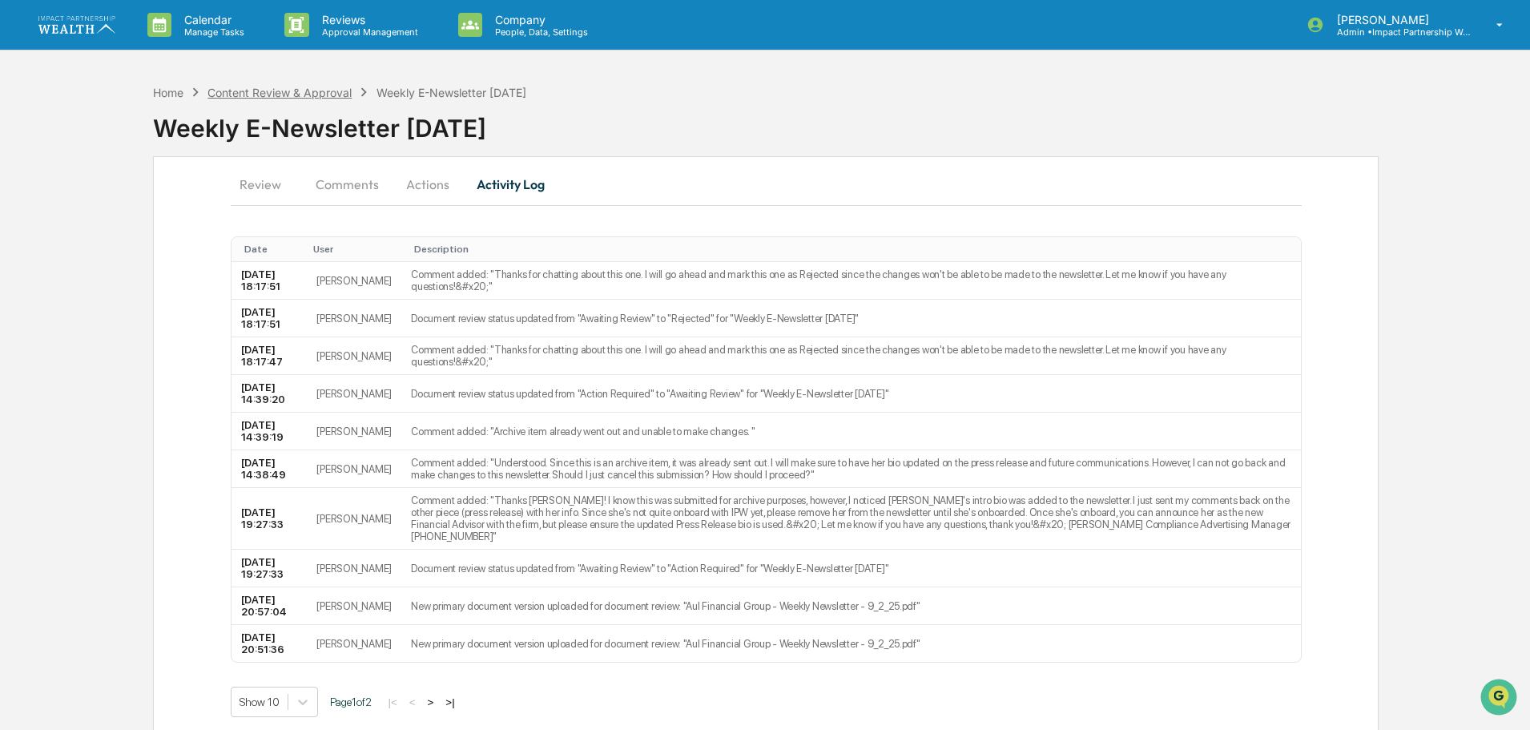
click at [296, 87] on div "Content Review & Approval" at bounding box center [280, 93] width 144 height 14
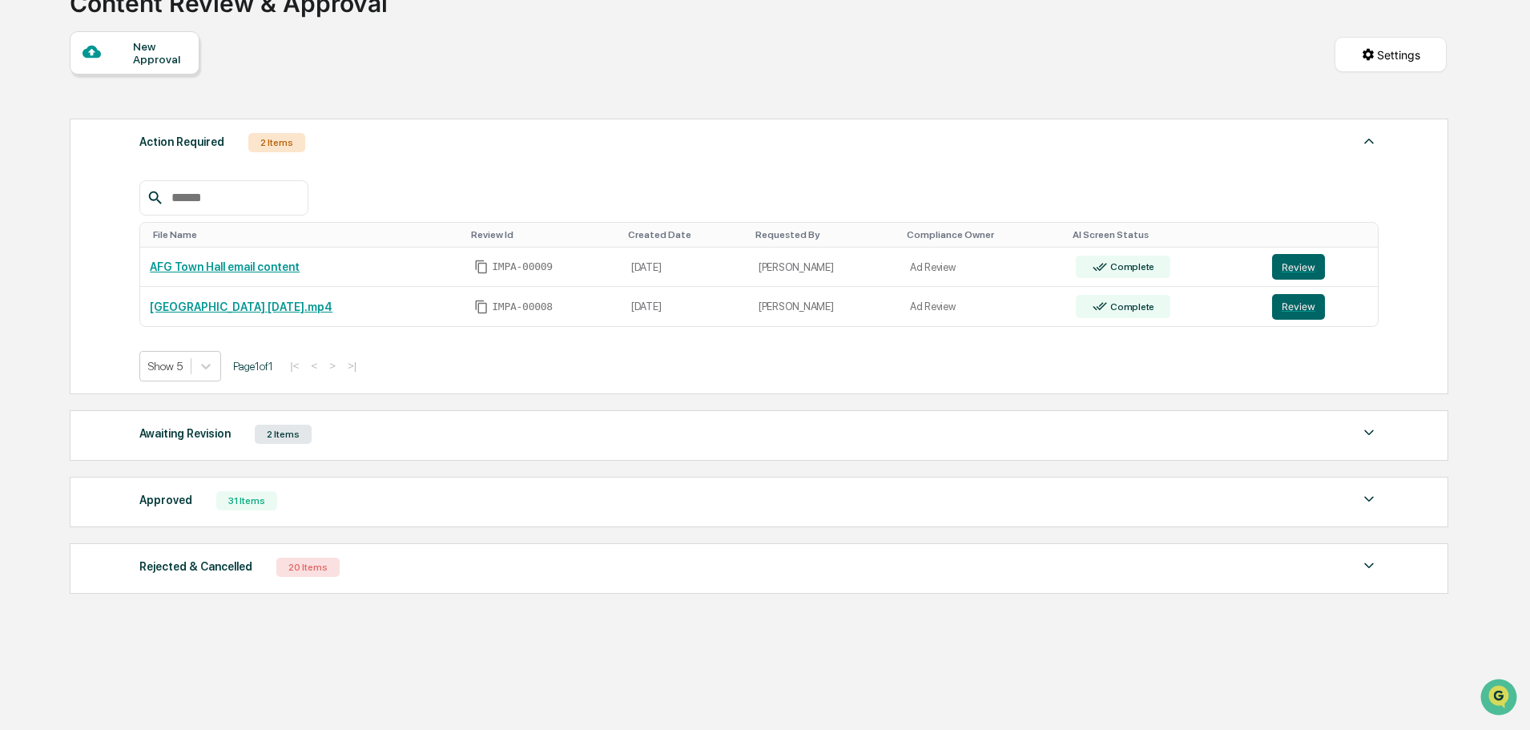
scroll to position [135, 0]
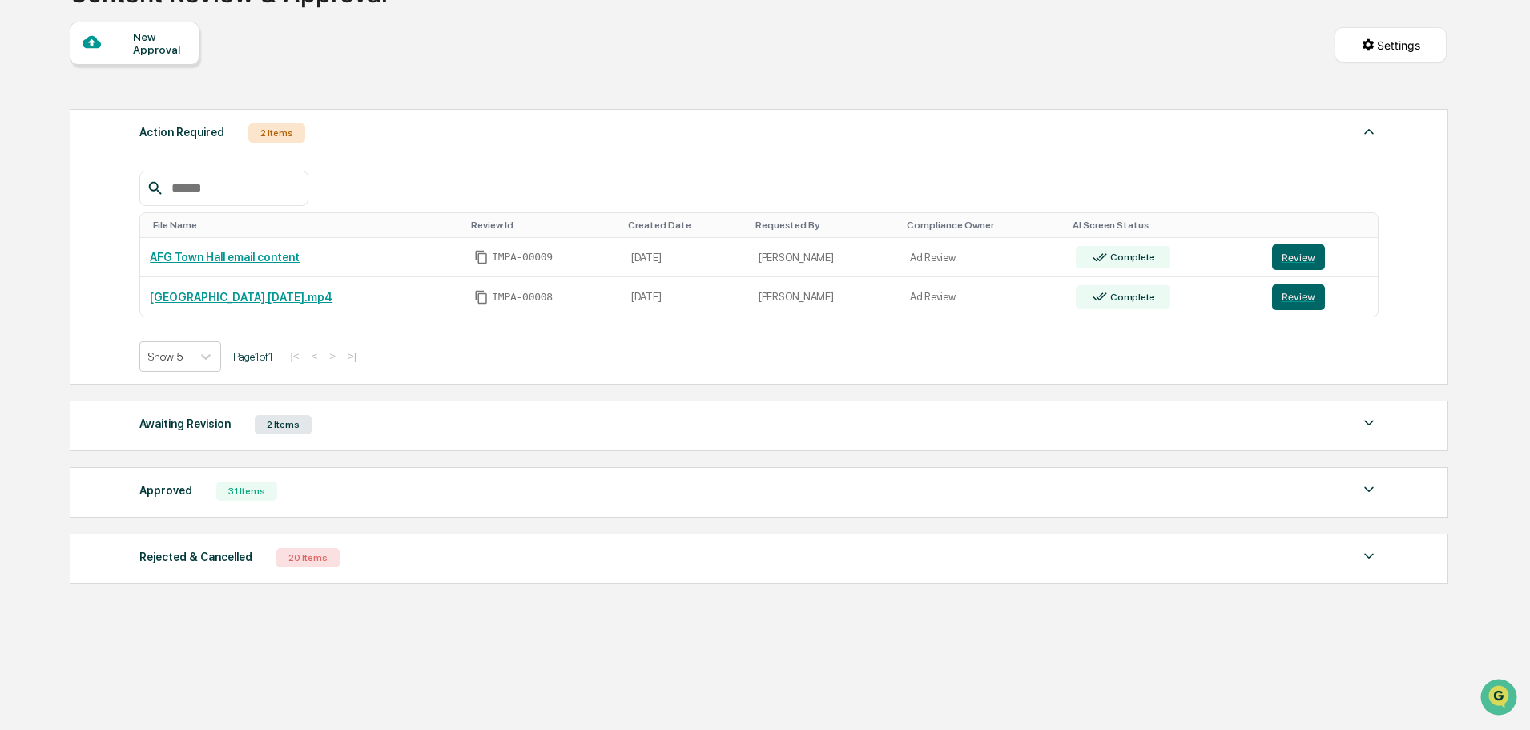
click at [433, 558] on div "Rejected & Cancelled 20 Items" at bounding box center [758, 557] width 1239 height 22
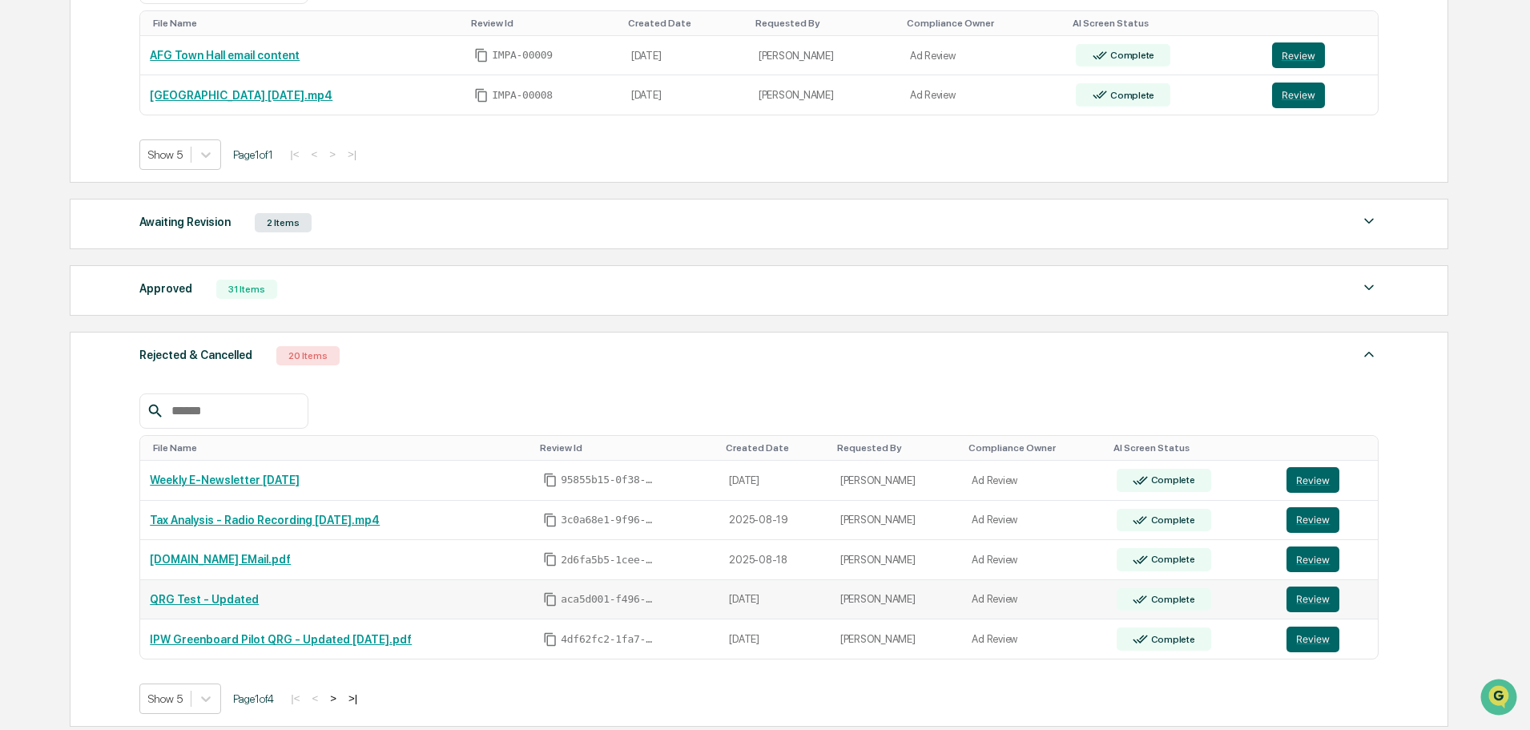
scroll to position [479, 0]
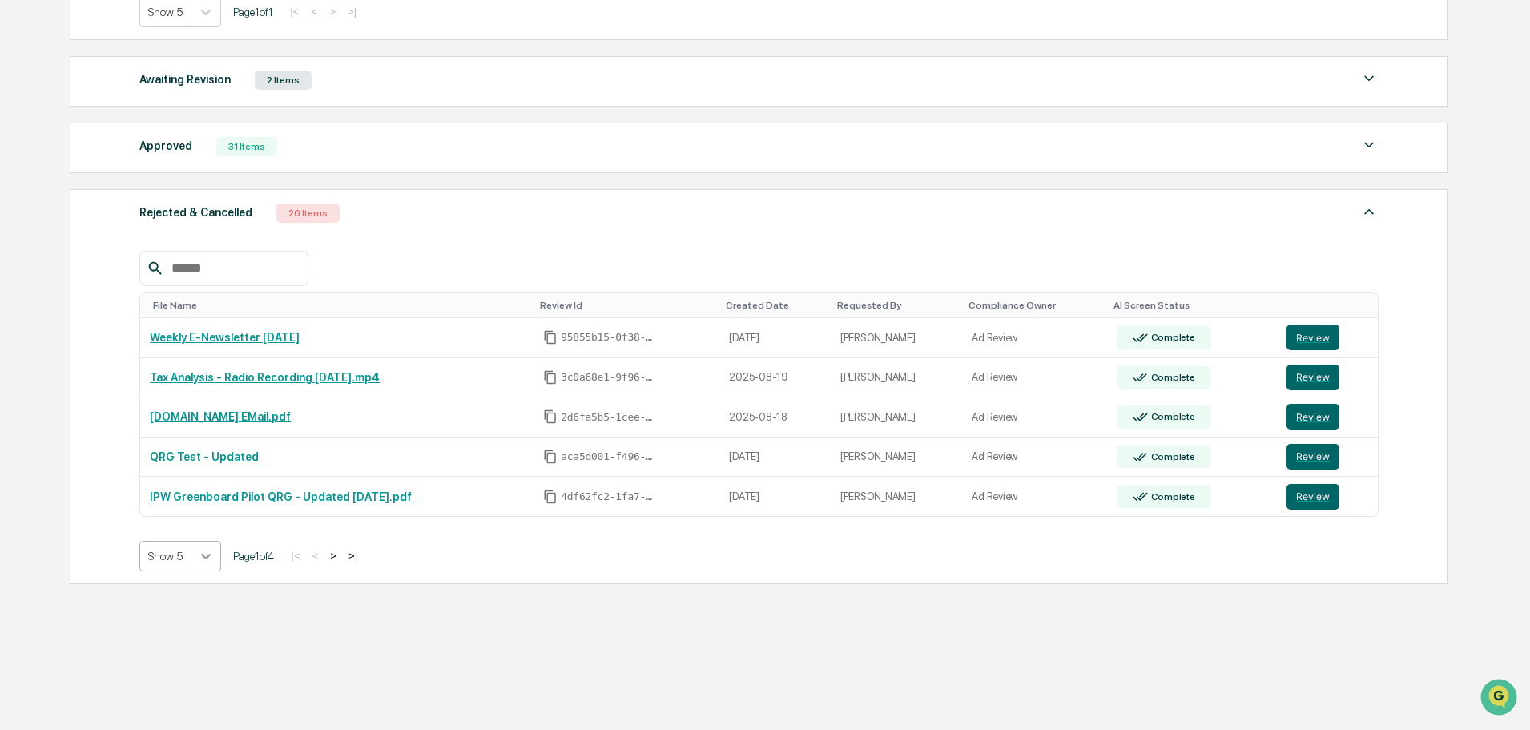
click at [219, 557] on div at bounding box center [205, 556] width 29 height 29
click at [173, 699] on div "Show 100" at bounding box center [180, 696] width 83 height 26
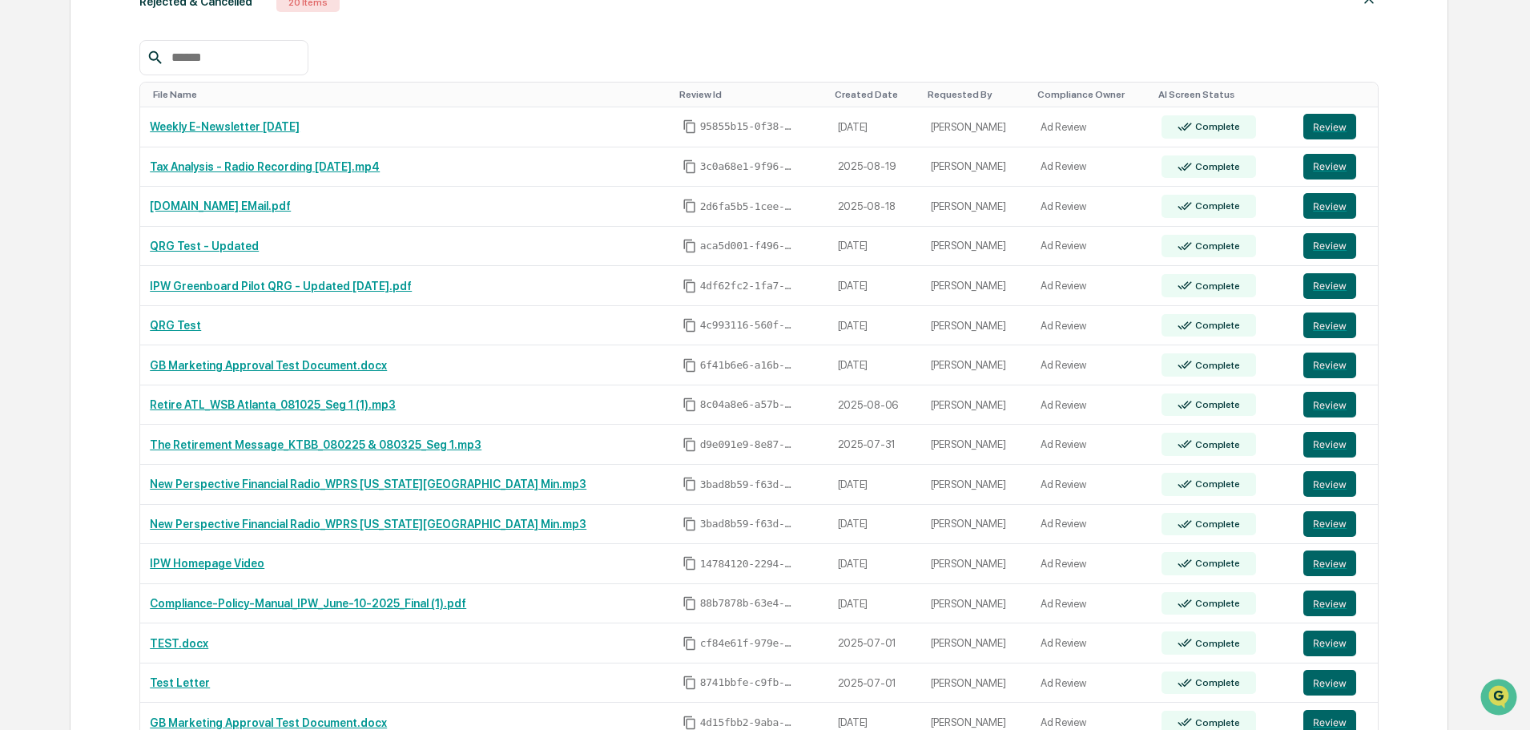
scroll to position [674, 0]
